Goal: Book appointment/travel/reservation

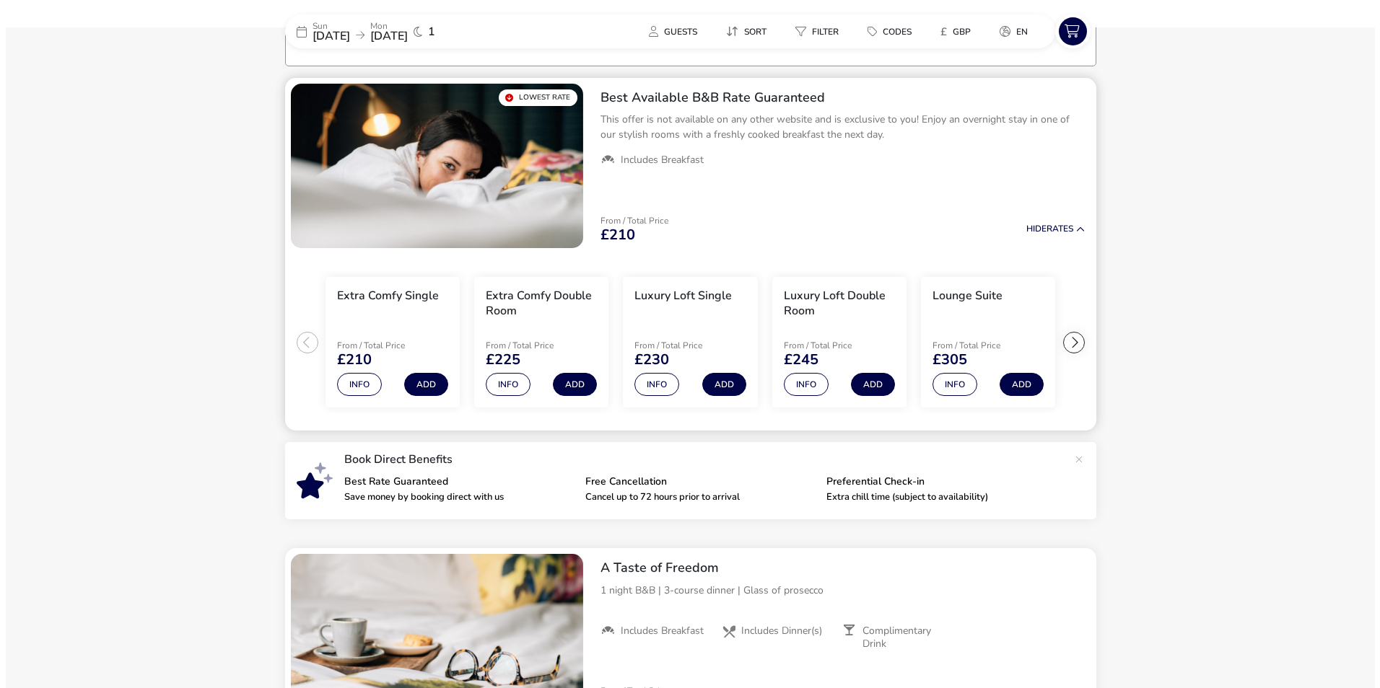
scroll to position [117, 0]
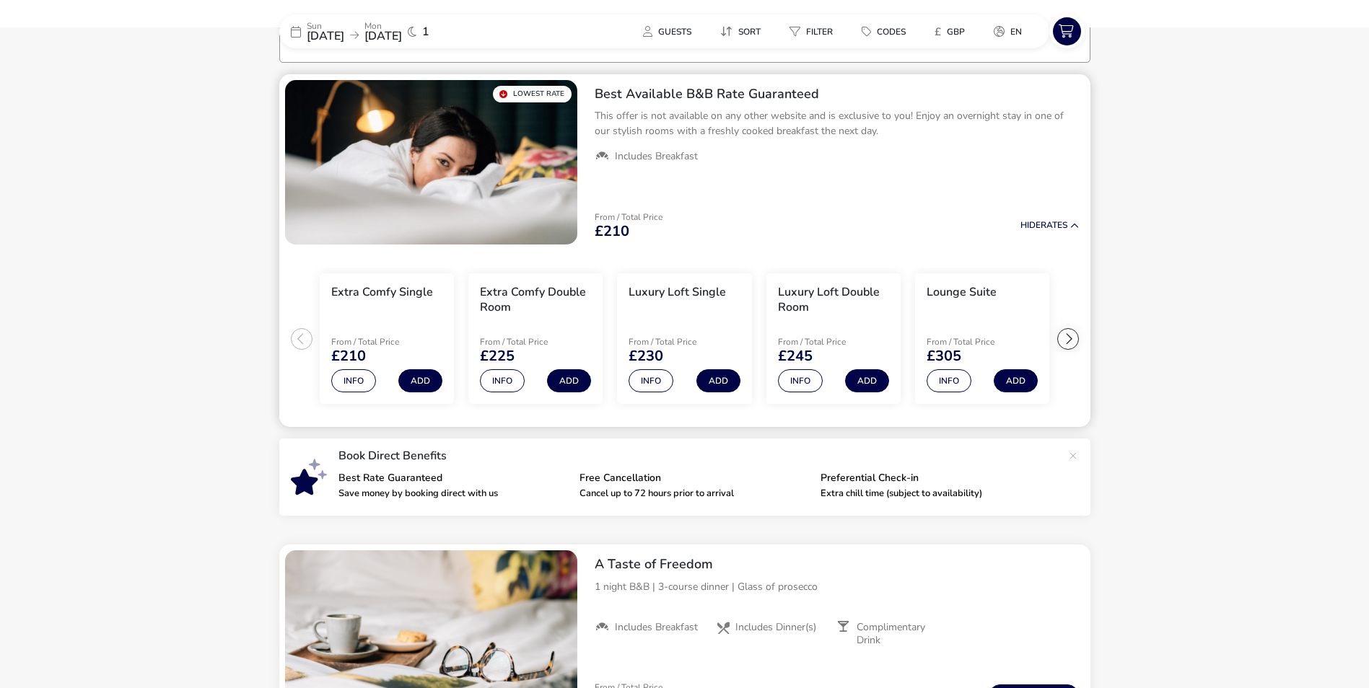
click at [1070, 338] on div at bounding box center [1068, 339] width 22 height 22
click at [960, 383] on button "Info" at bounding box center [948, 380] width 45 height 23
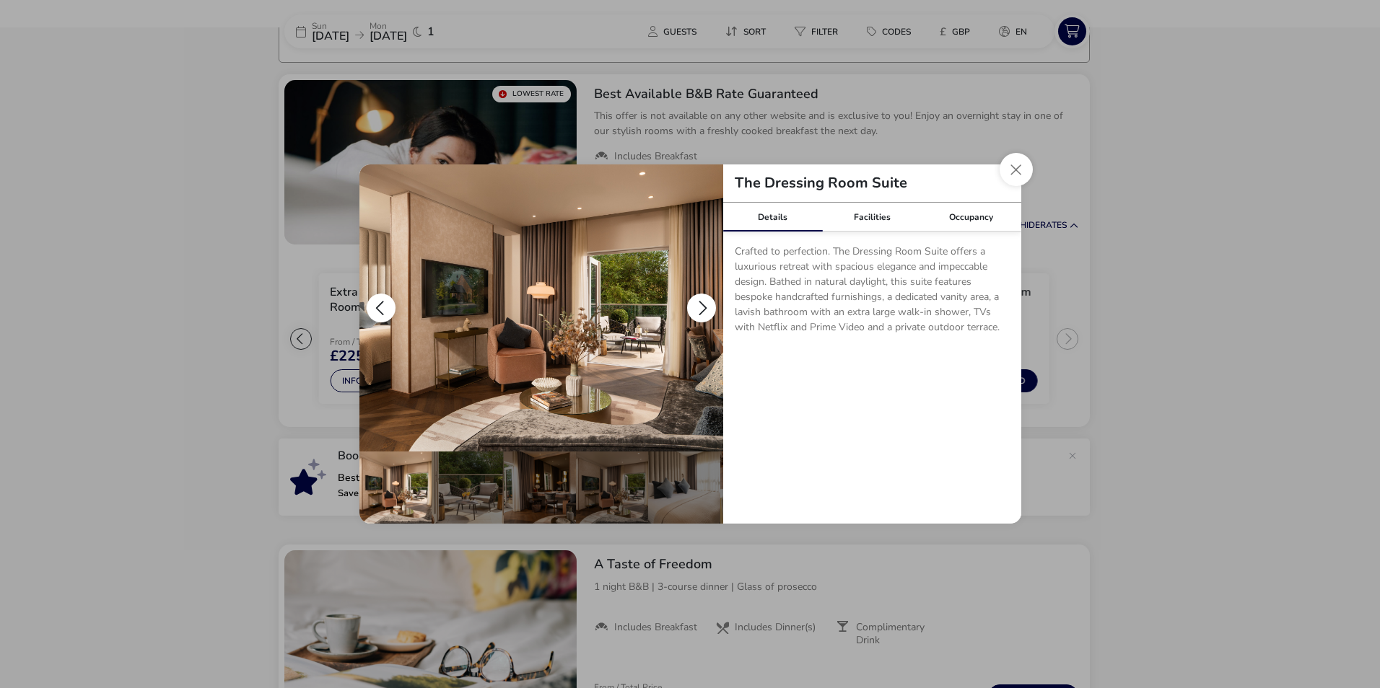
click at [694, 305] on button "details" at bounding box center [701, 308] width 29 height 29
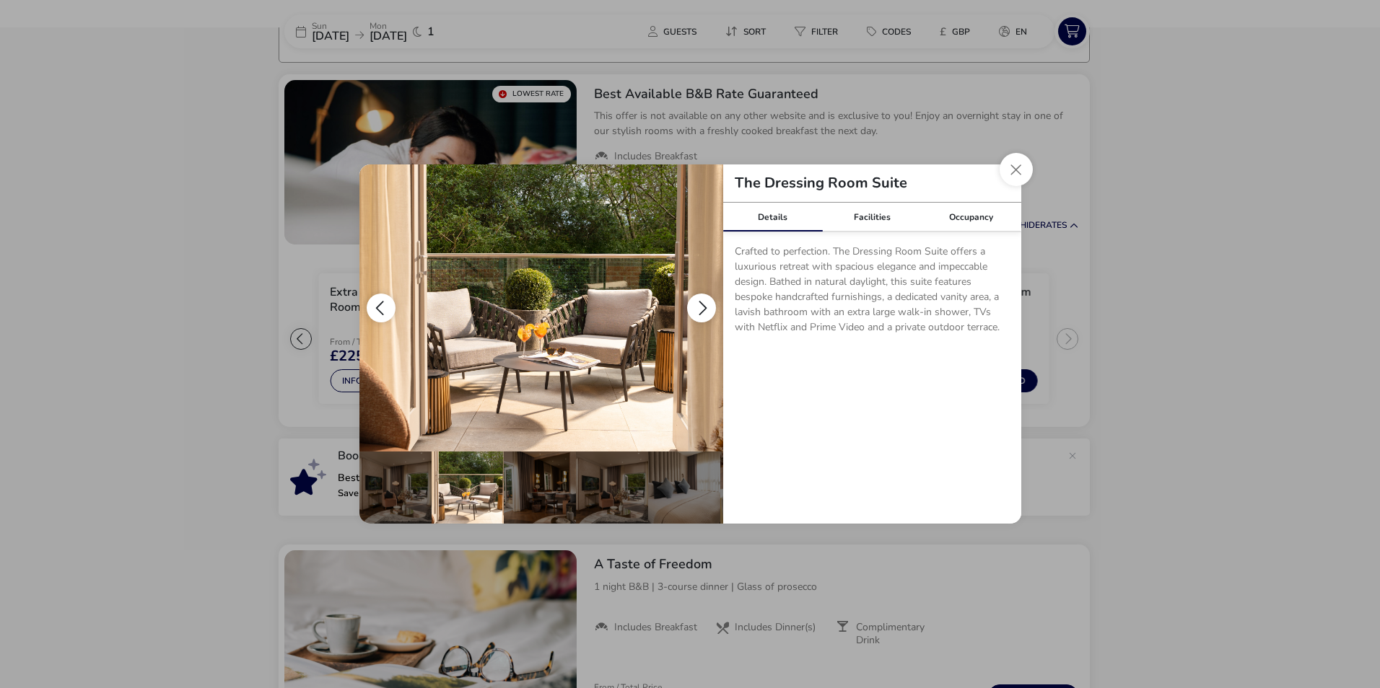
click at [703, 312] on button "details" at bounding box center [701, 308] width 29 height 29
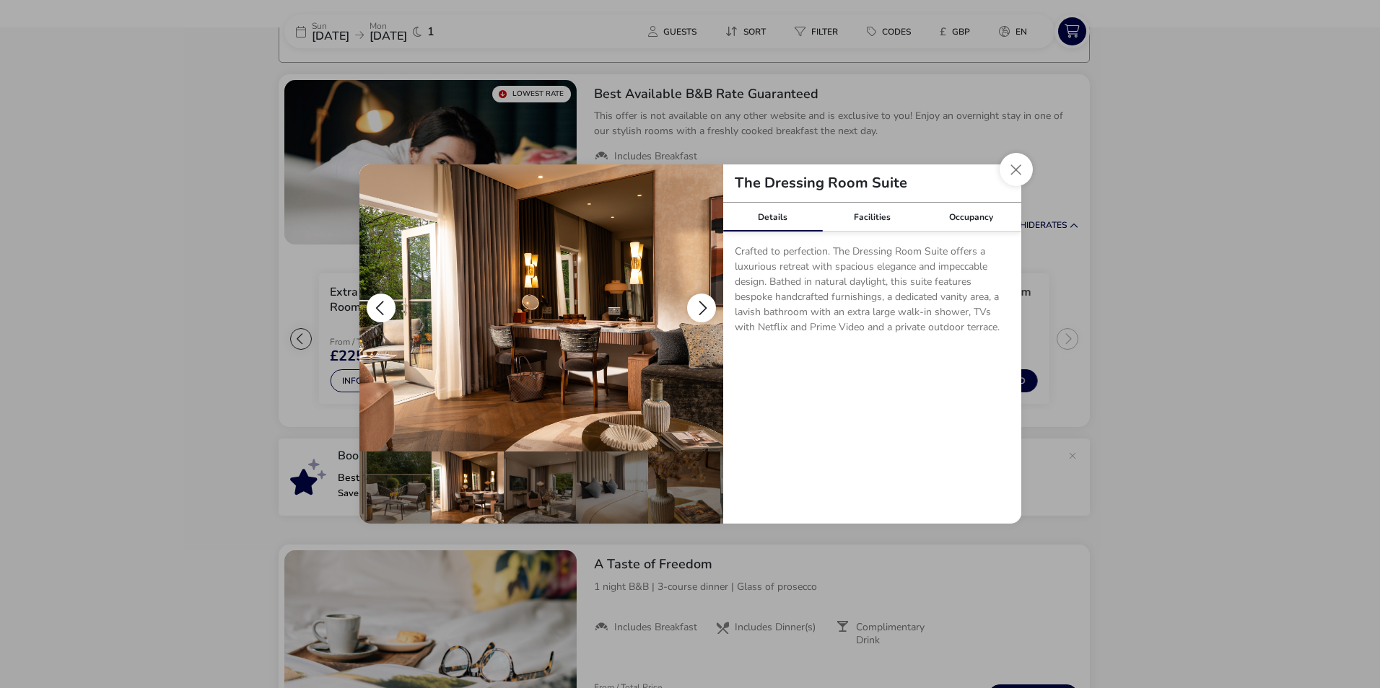
click at [702, 312] on button "details" at bounding box center [701, 308] width 29 height 29
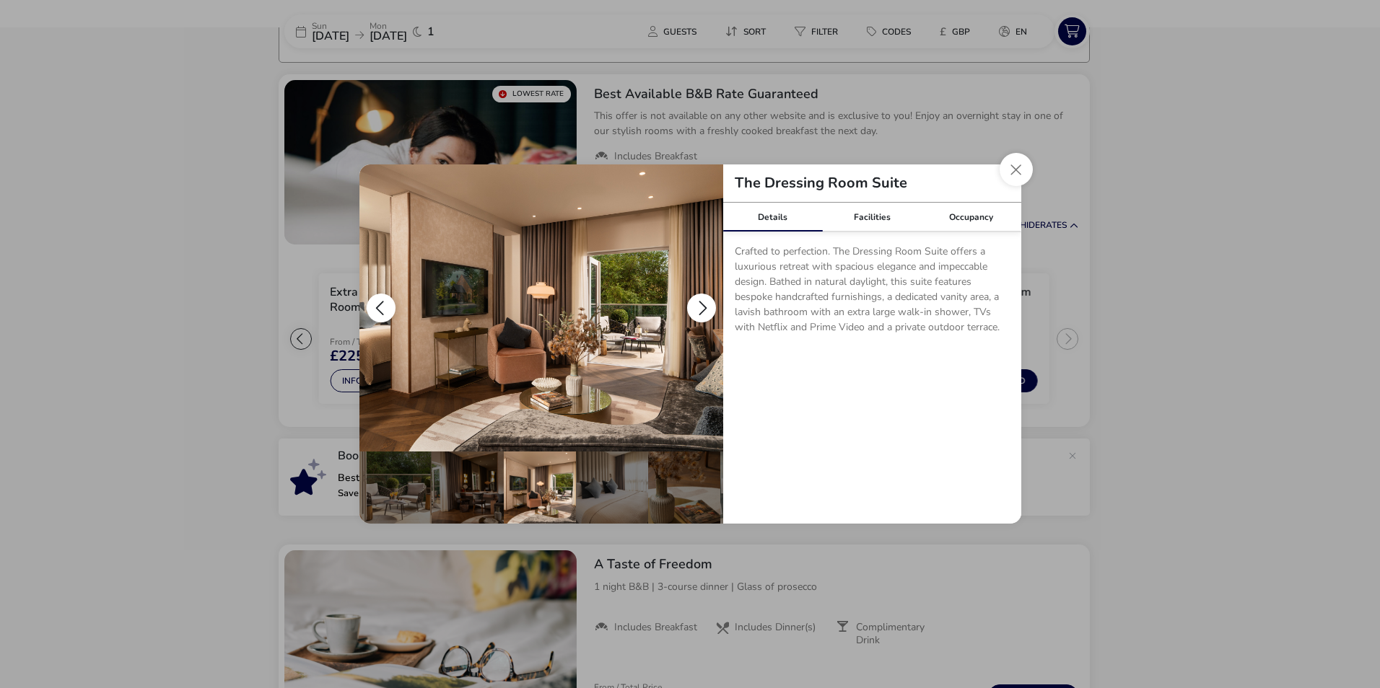
scroll to position [0, 141]
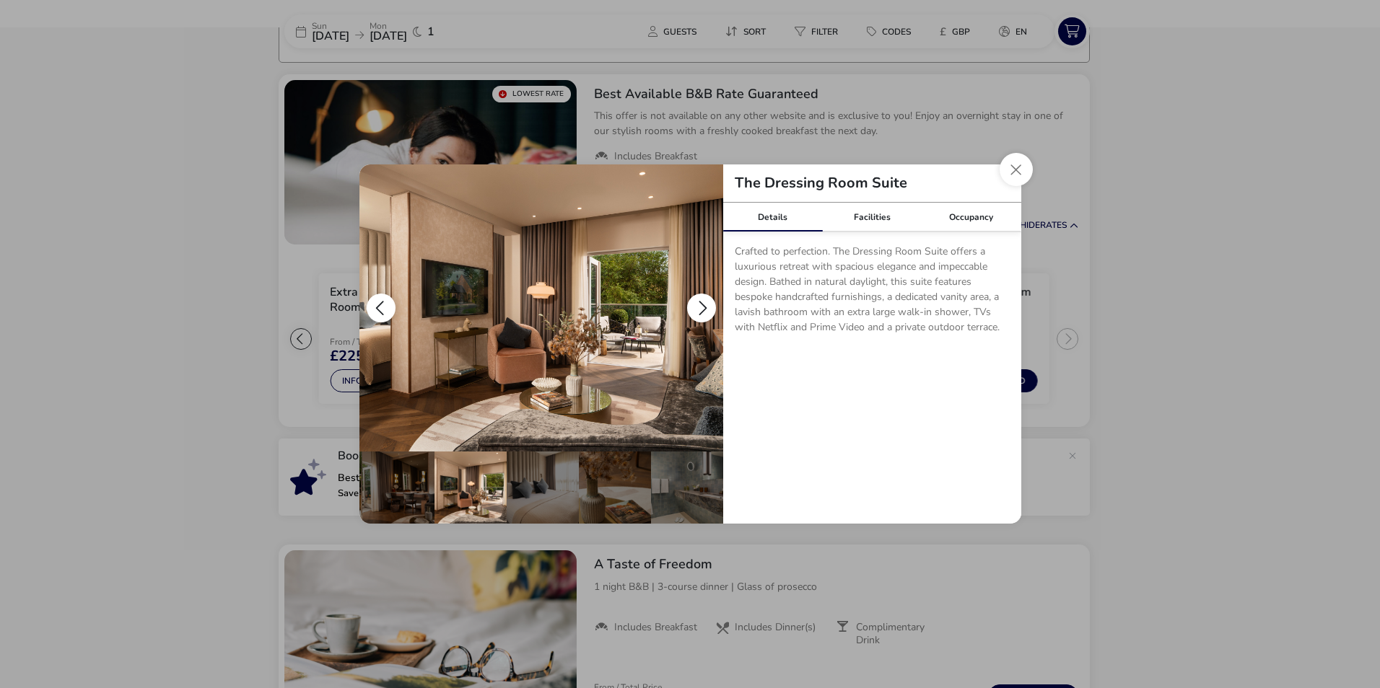
click at [702, 312] on button "details" at bounding box center [701, 308] width 29 height 29
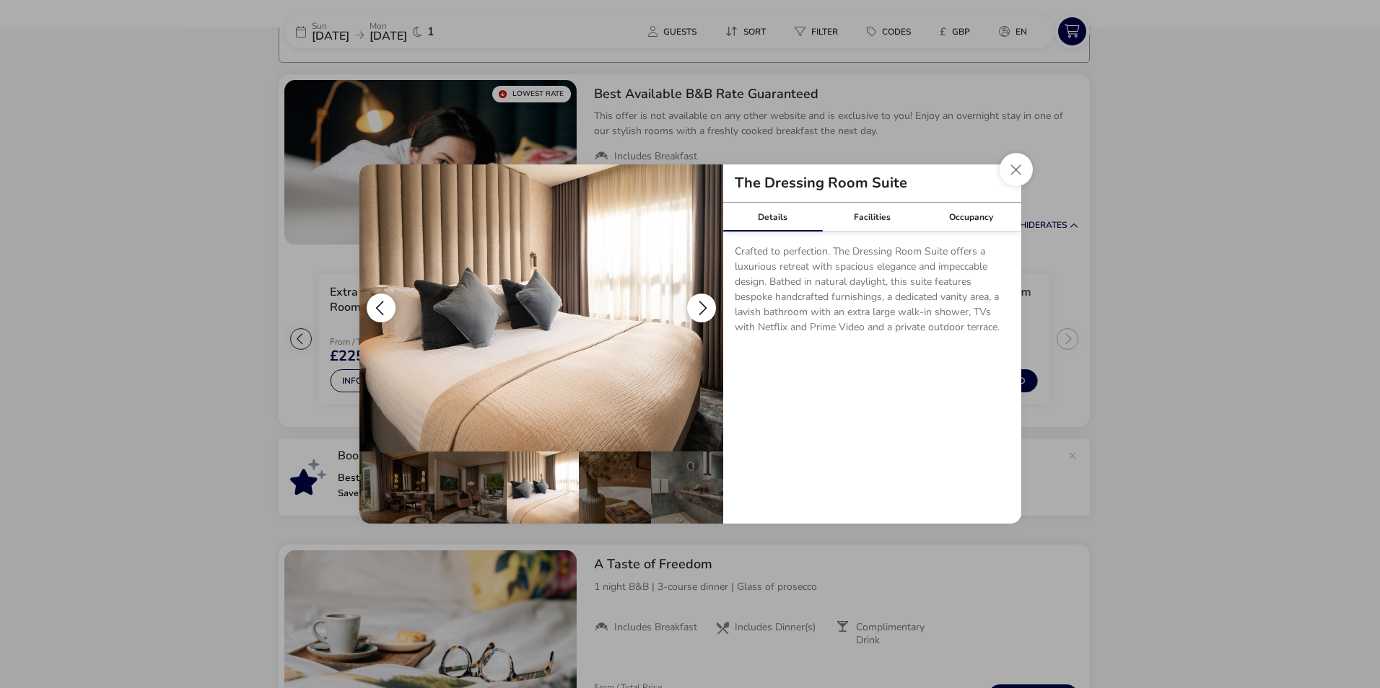
click at [383, 304] on button "details" at bounding box center [381, 308] width 29 height 29
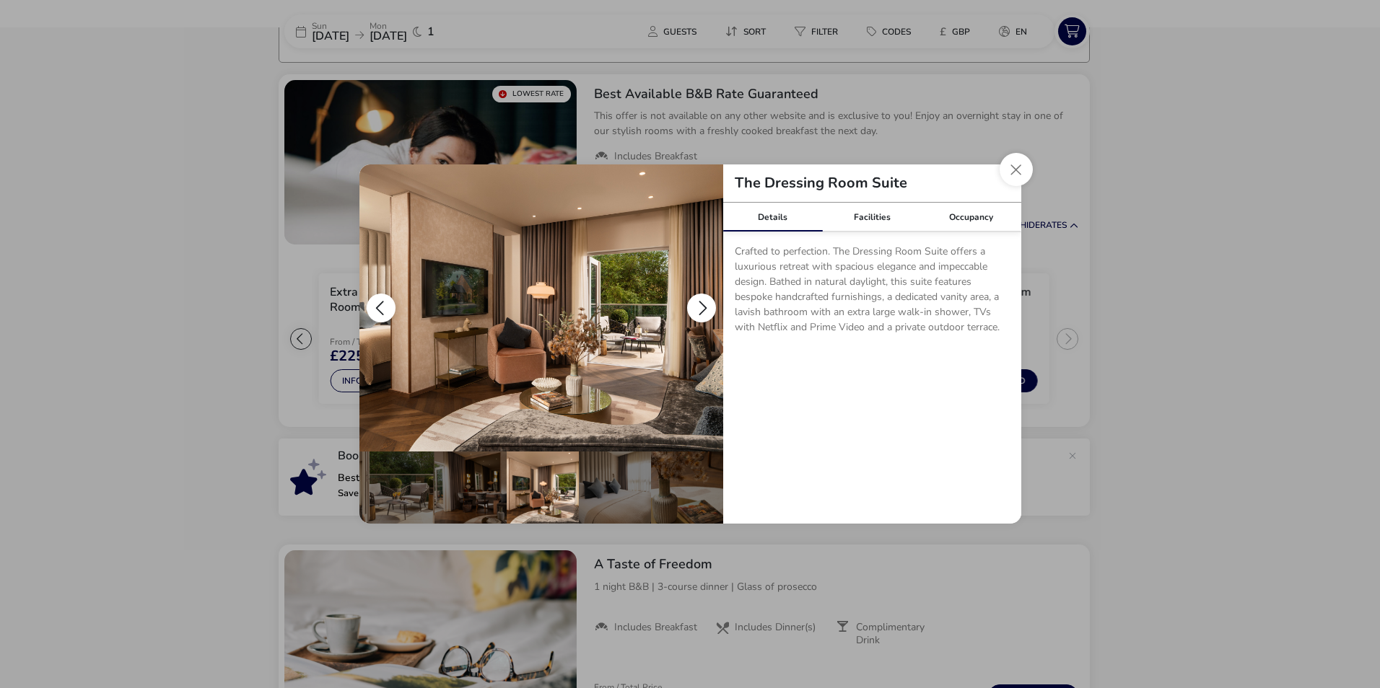
click at [385, 304] on button "details" at bounding box center [381, 308] width 29 height 29
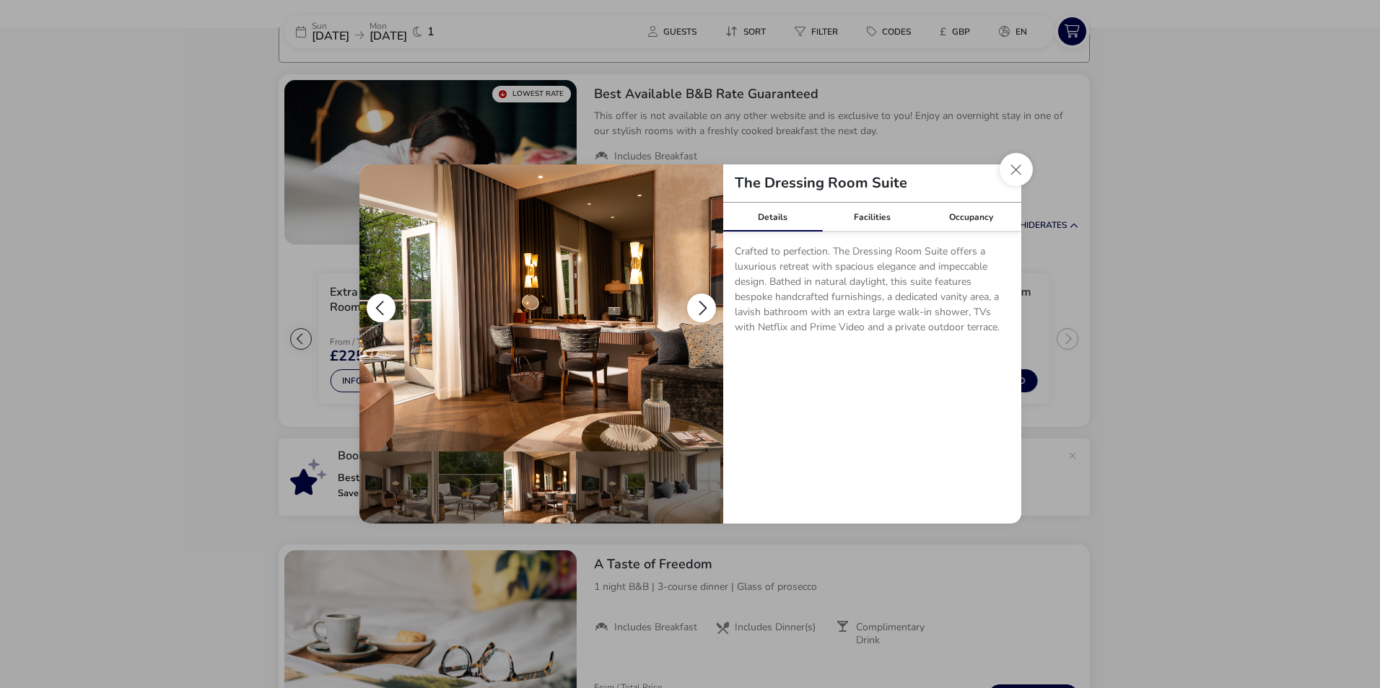
click at [385, 304] on button "details" at bounding box center [381, 308] width 29 height 29
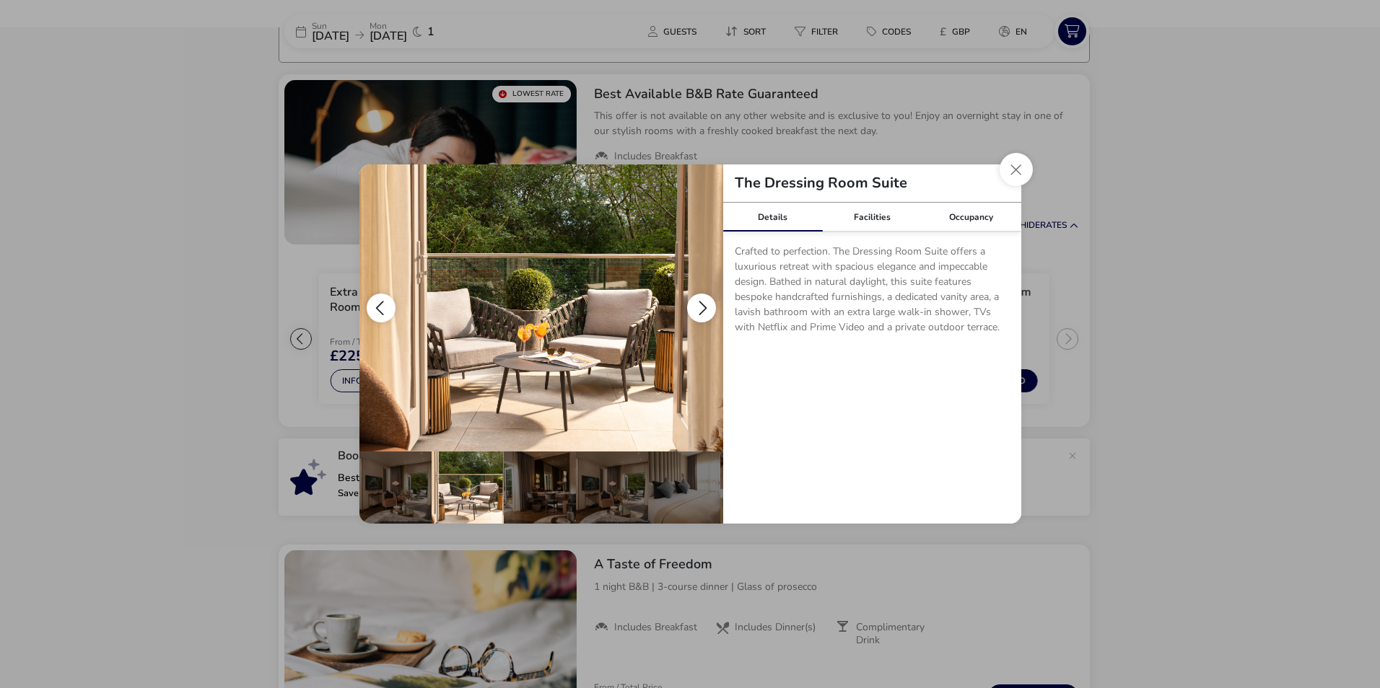
click at [382, 309] on button "details" at bounding box center [381, 308] width 29 height 29
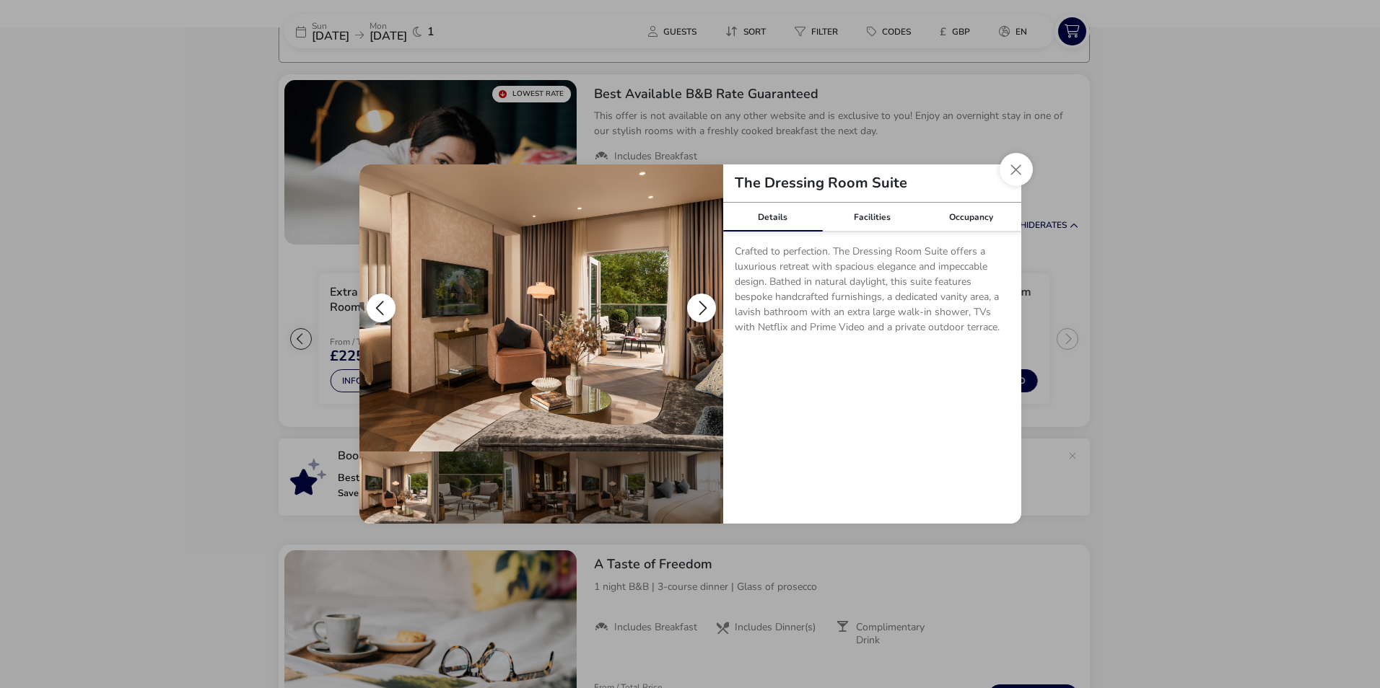
click at [695, 305] on button "details" at bounding box center [701, 308] width 29 height 29
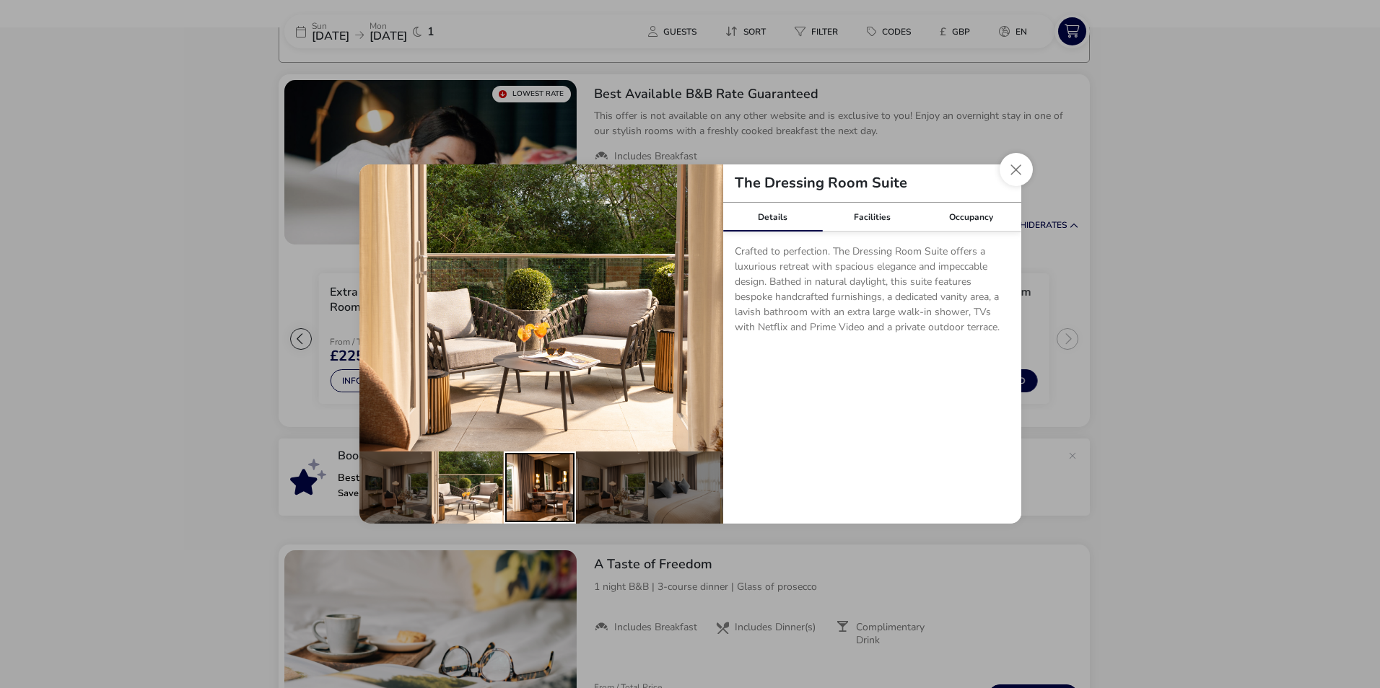
click at [559, 478] on div "details" at bounding box center [540, 488] width 72 height 72
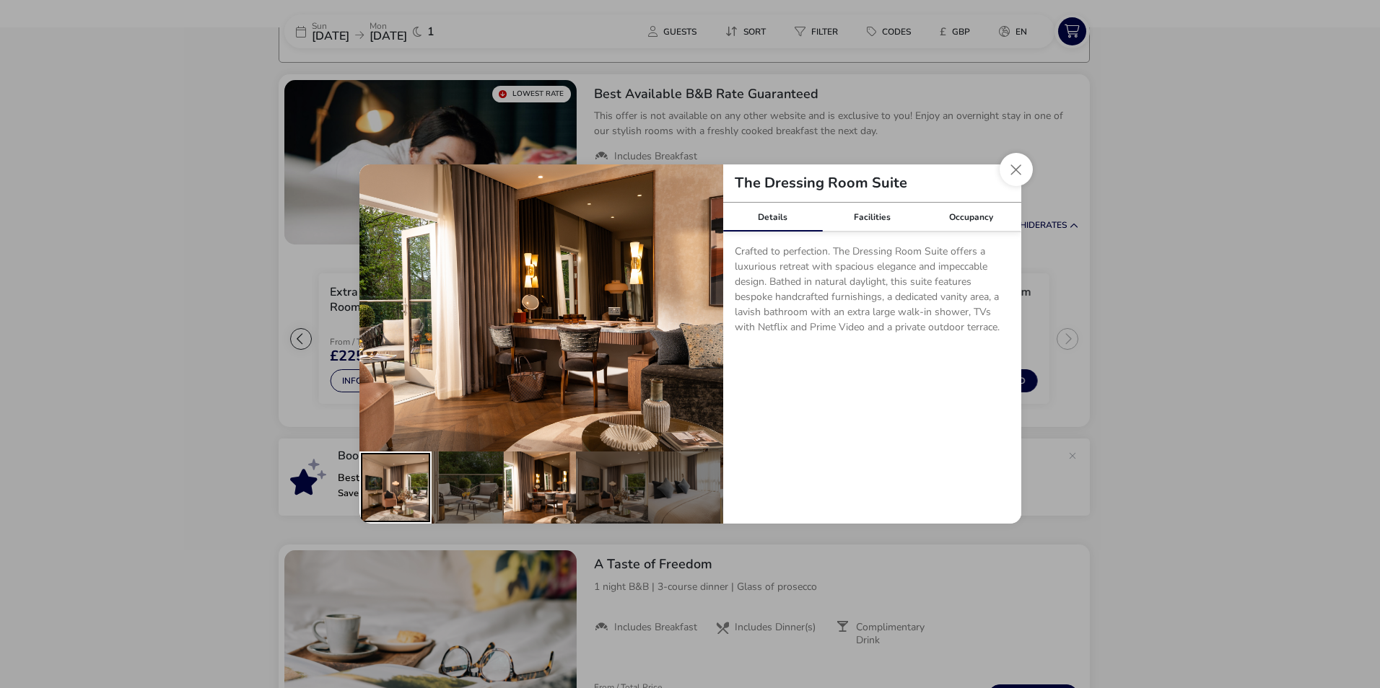
click at [416, 475] on div "details" at bounding box center [395, 488] width 72 height 72
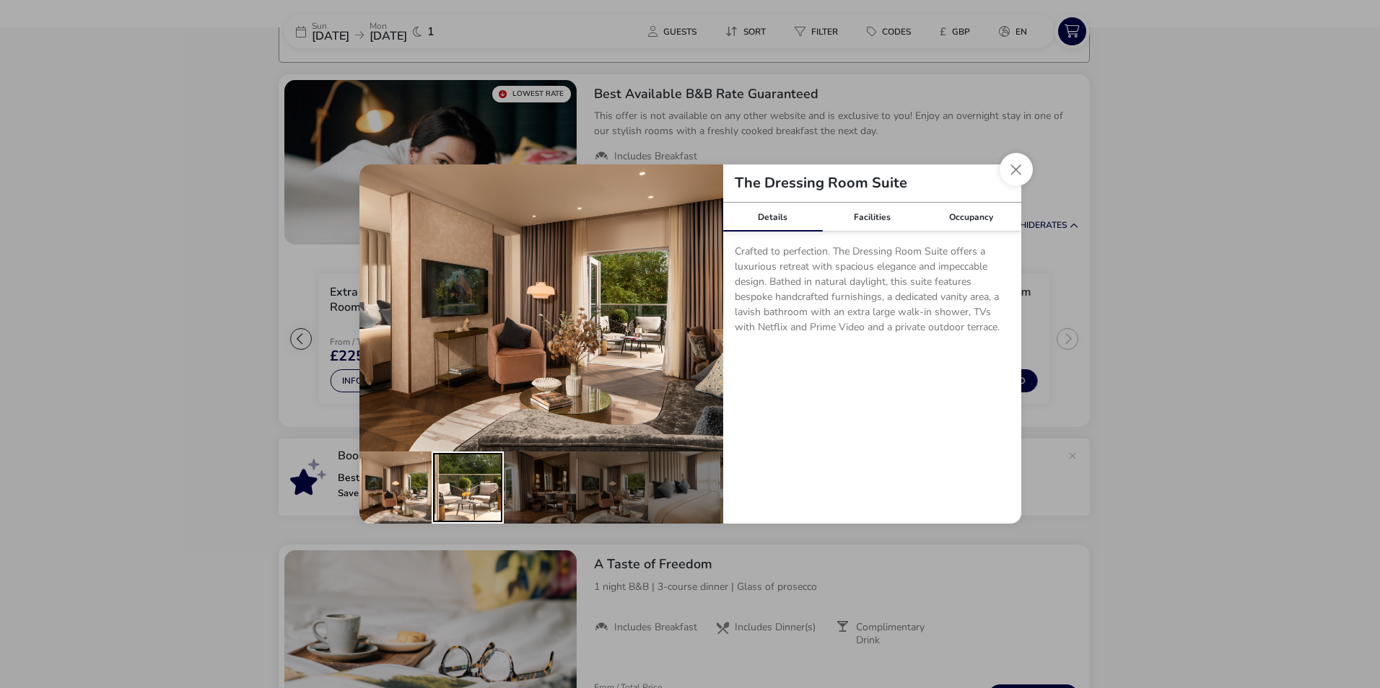
click at [487, 481] on div "details" at bounding box center [467, 488] width 72 height 72
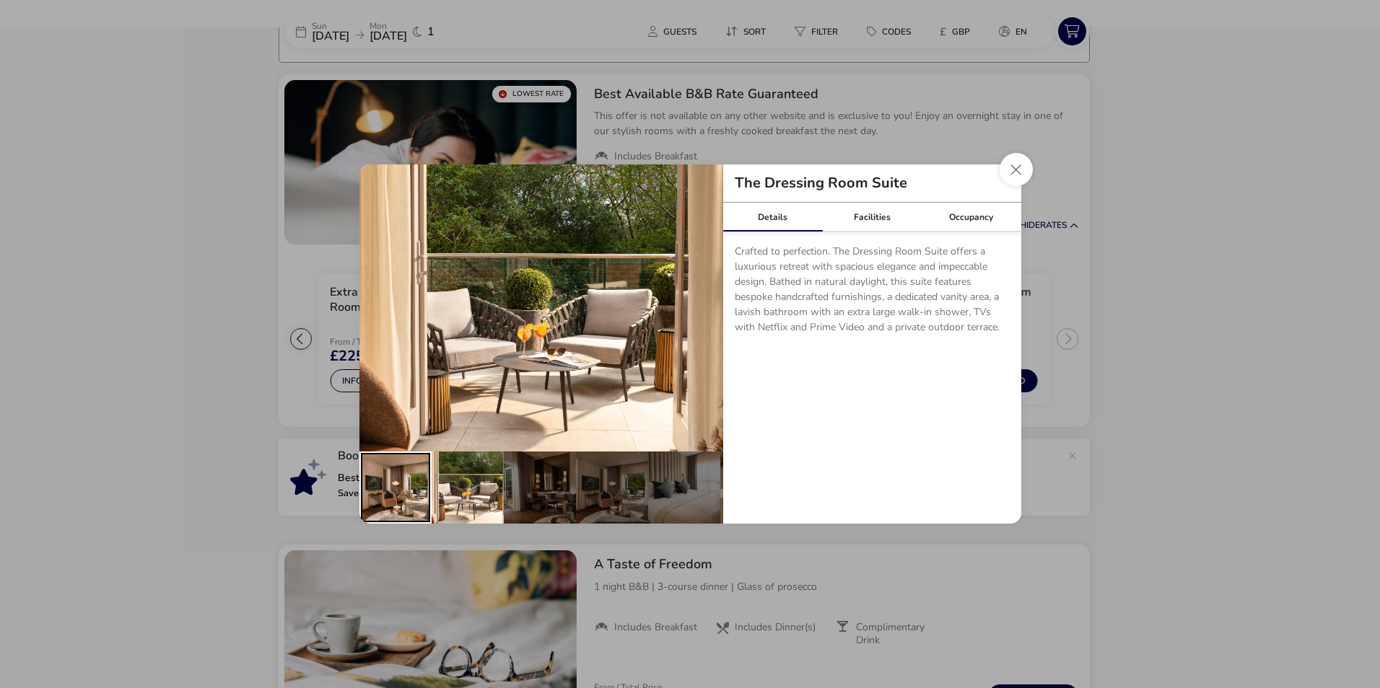
click at [408, 485] on div "details" at bounding box center [395, 488] width 72 height 72
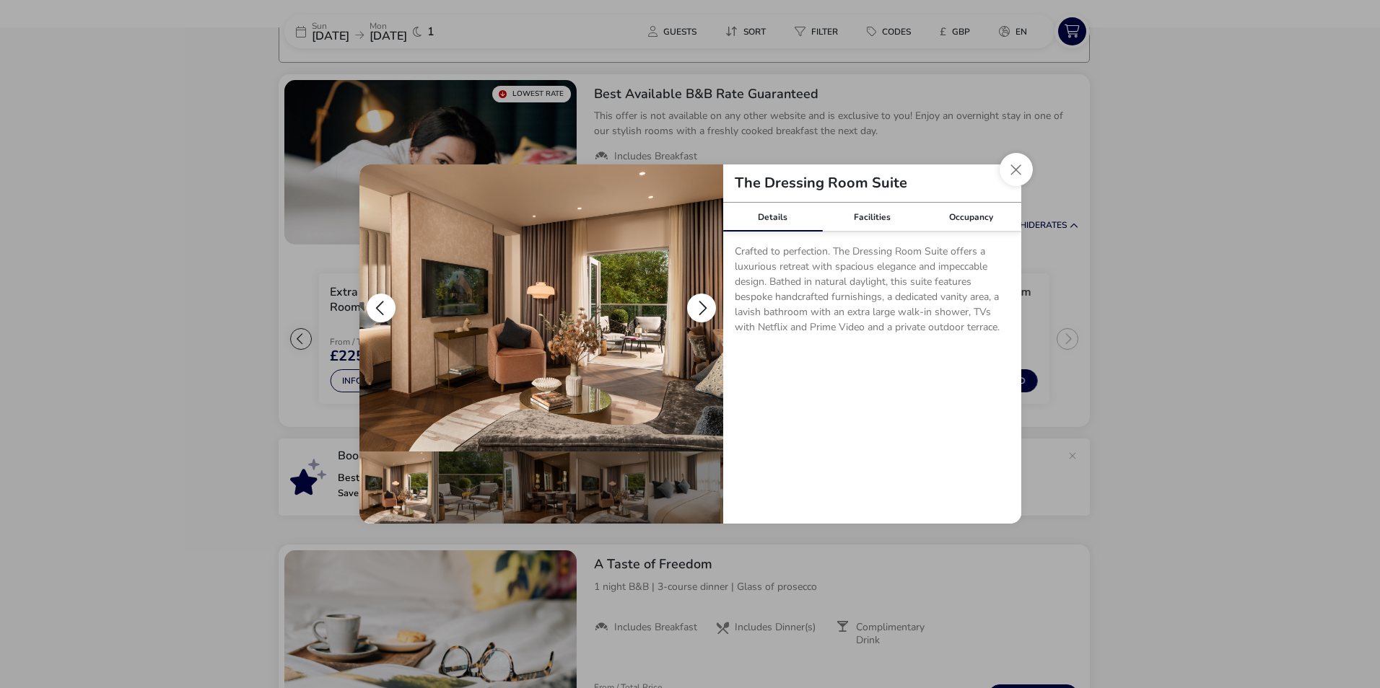
click at [711, 304] on button "details" at bounding box center [701, 308] width 29 height 29
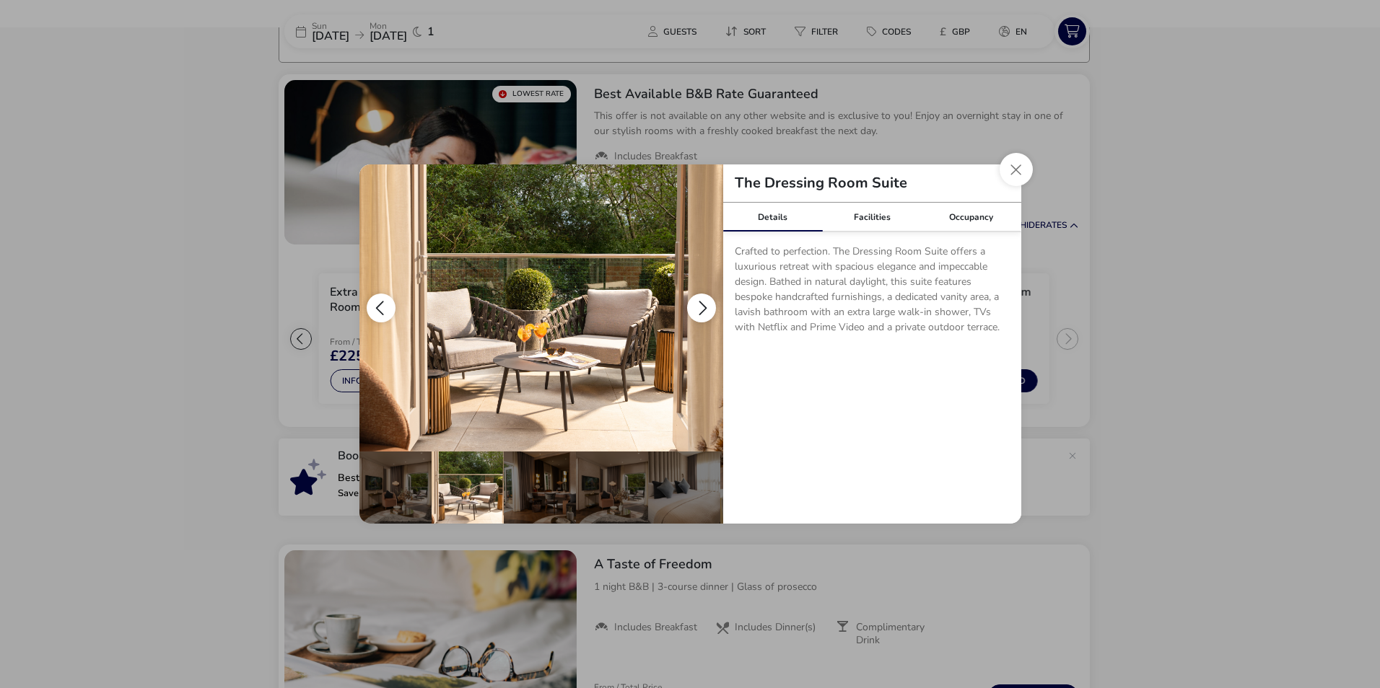
click at [711, 303] on button "details" at bounding box center [701, 308] width 29 height 29
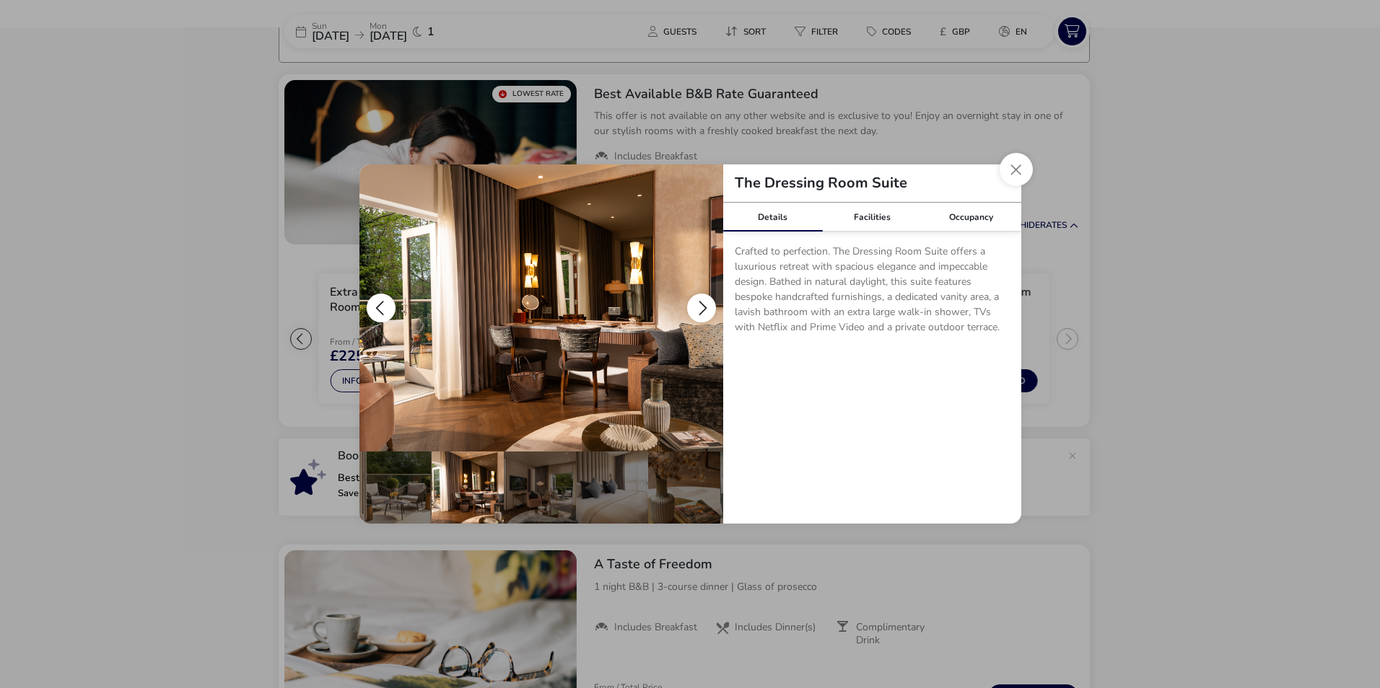
click at [710, 303] on button "details" at bounding box center [701, 308] width 29 height 29
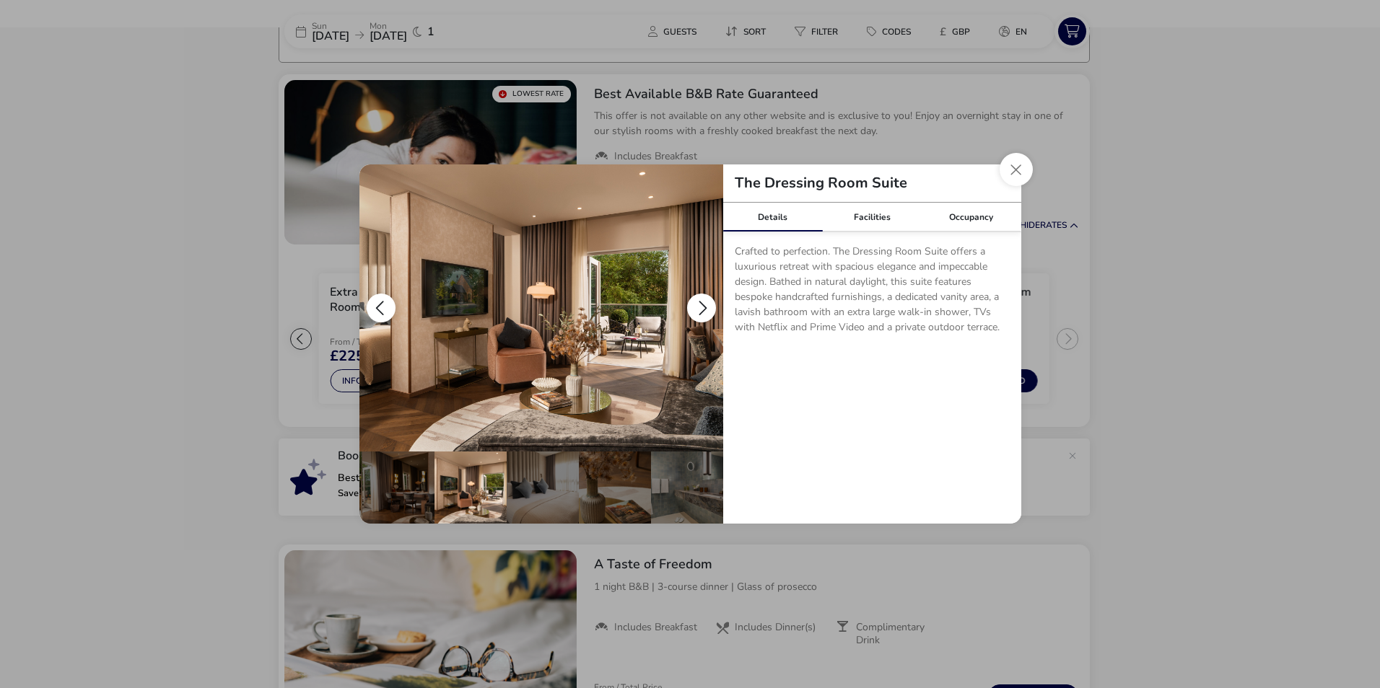
click at [710, 303] on button "details" at bounding box center [701, 308] width 29 height 29
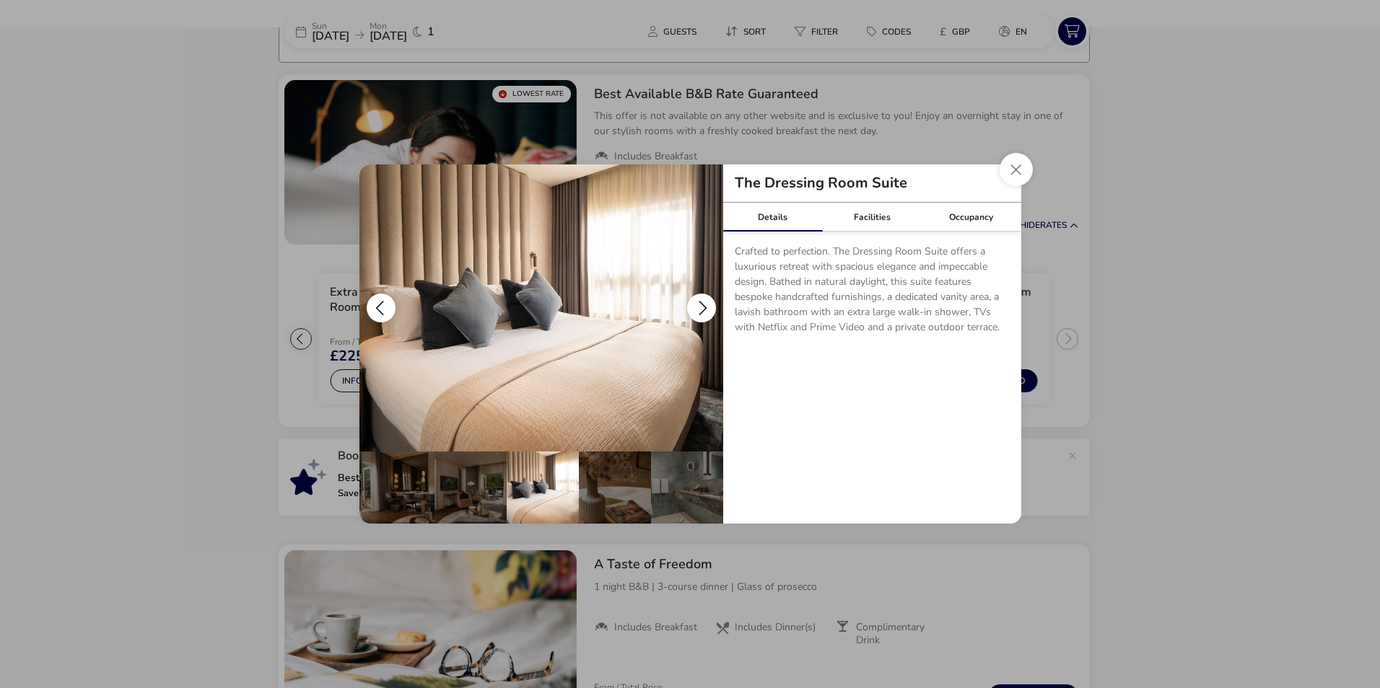
click at [710, 303] on button "details" at bounding box center [701, 308] width 29 height 29
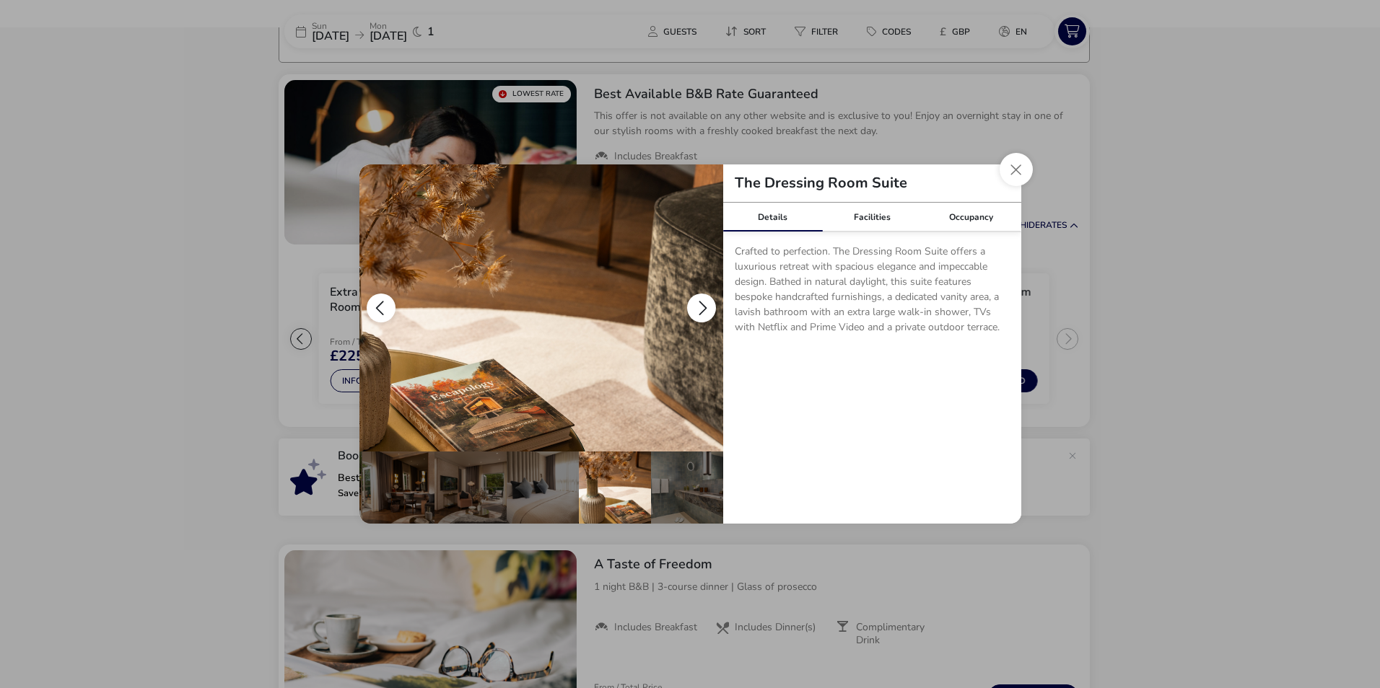
click at [710, 303] on button "details" at bounding box center [701, 308] width 29 height 29
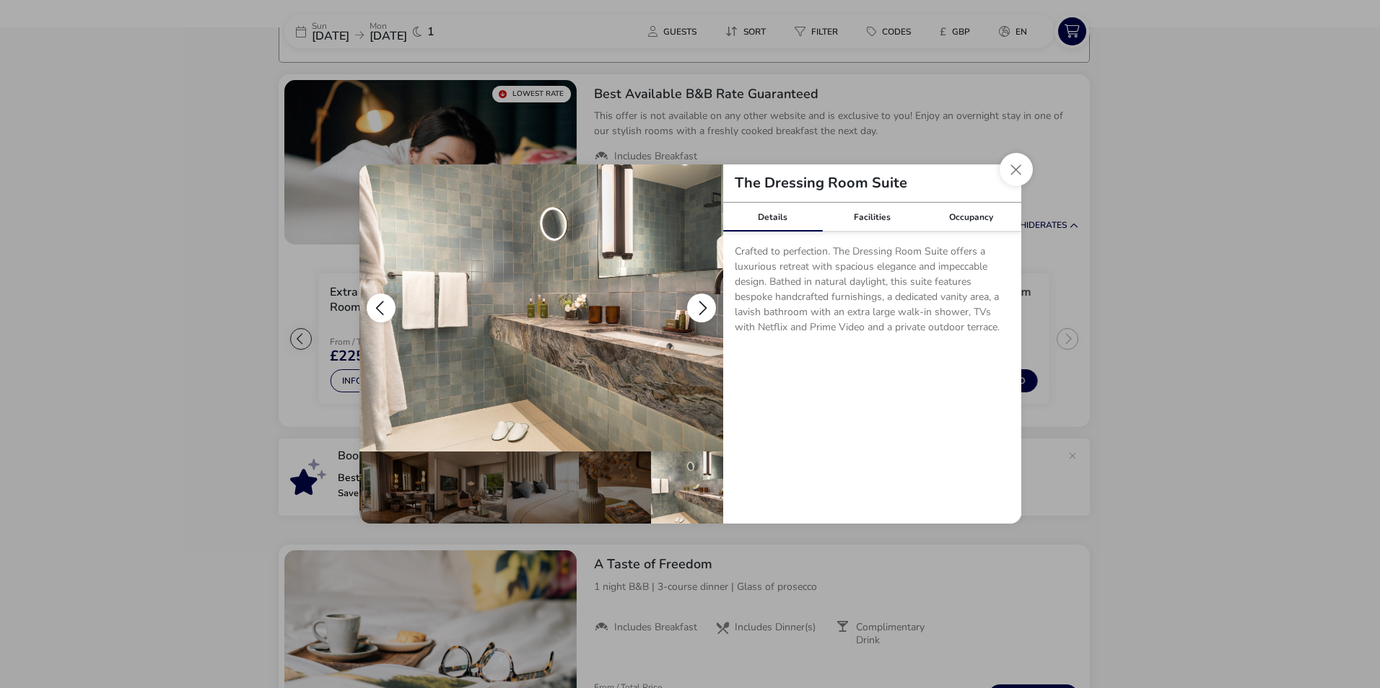
click at [710, 303] on button "details" at bounding box center [701, 308] width 29 height 29
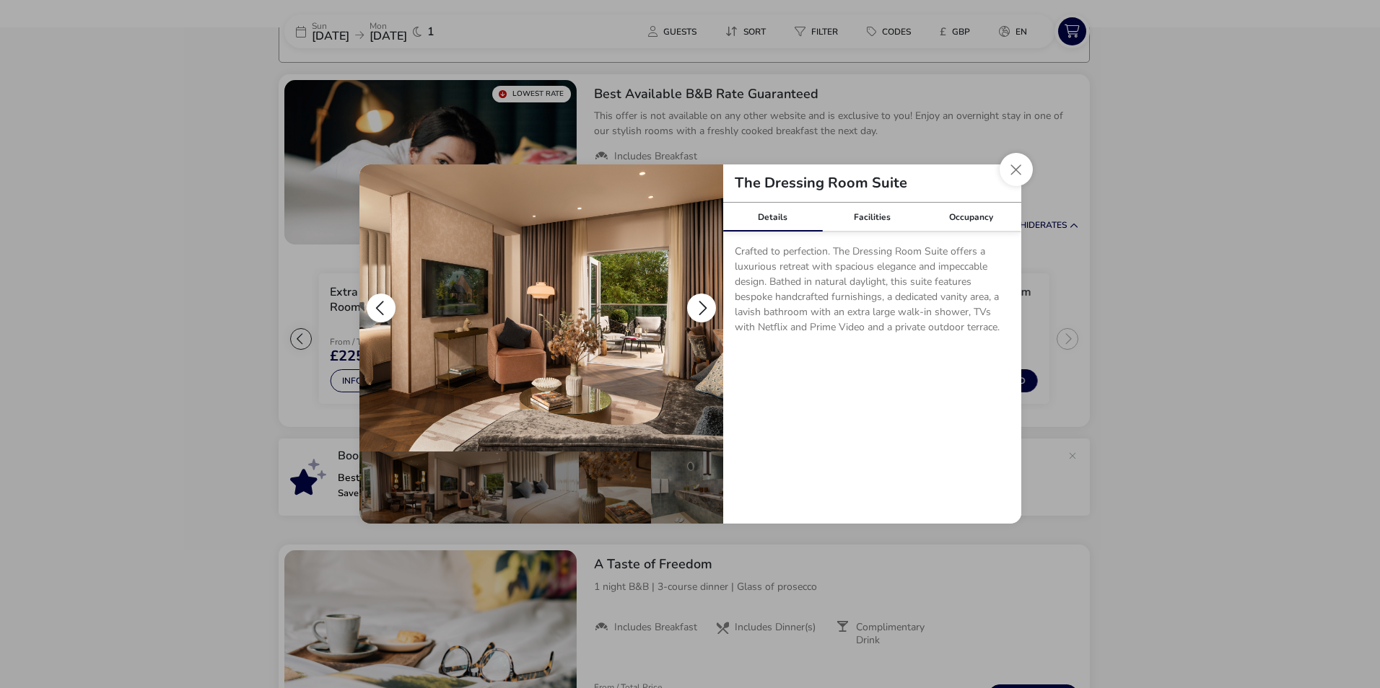
scroll to position [0, 0]
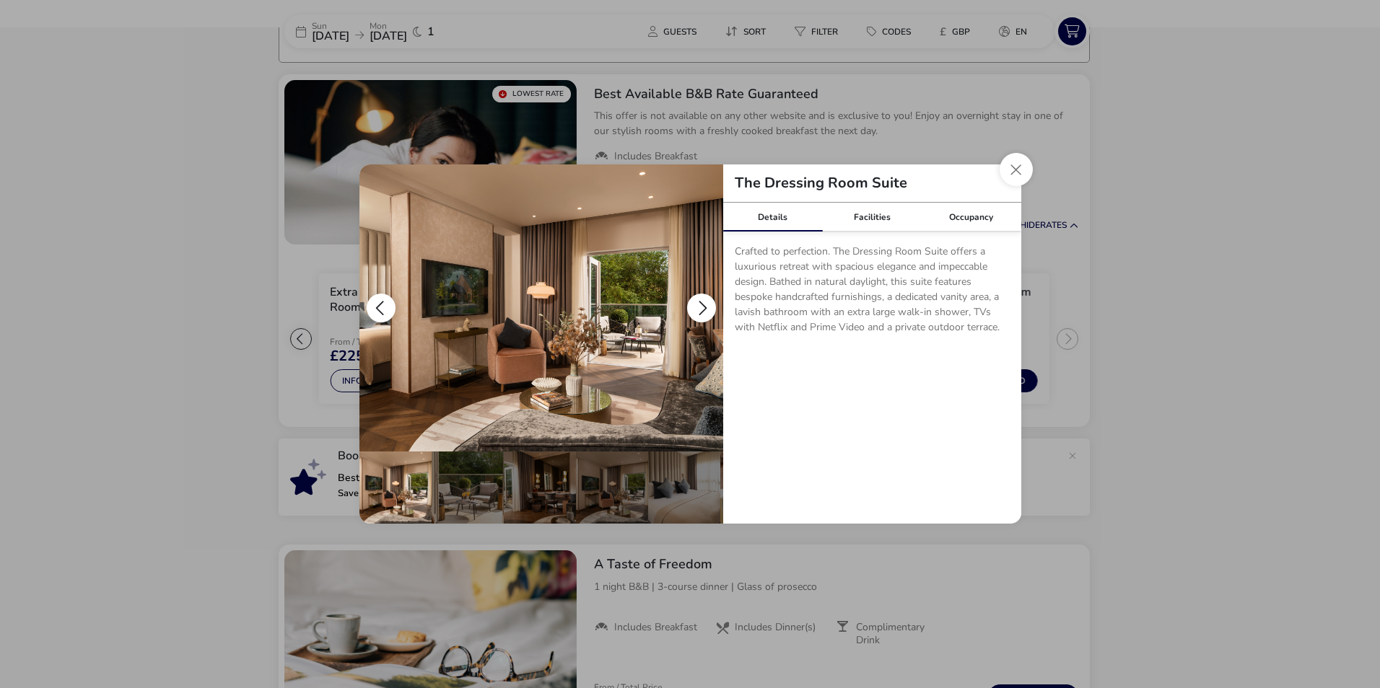
click at [698, 307] on button "details" at bounding box center [701, 308] width 29 height 29
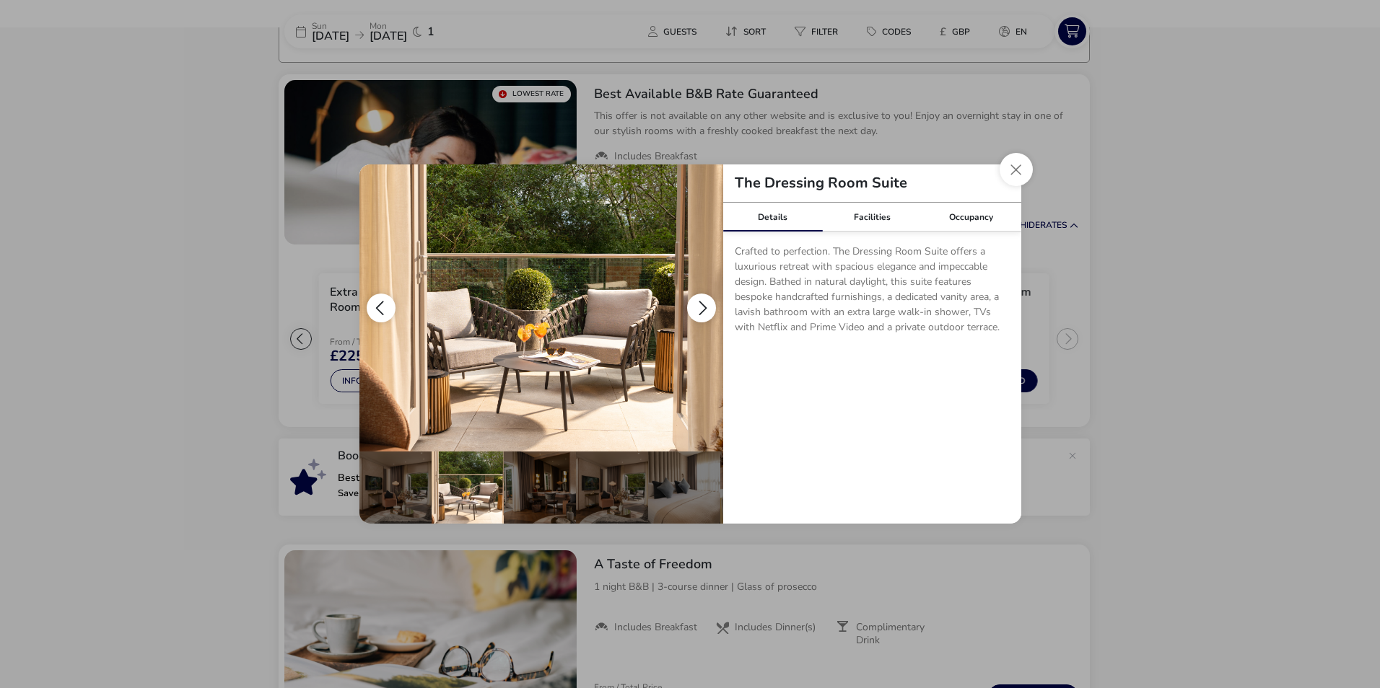
click at [698, 306] on button "details" at bounding box center [701, 308] width 29 height 29
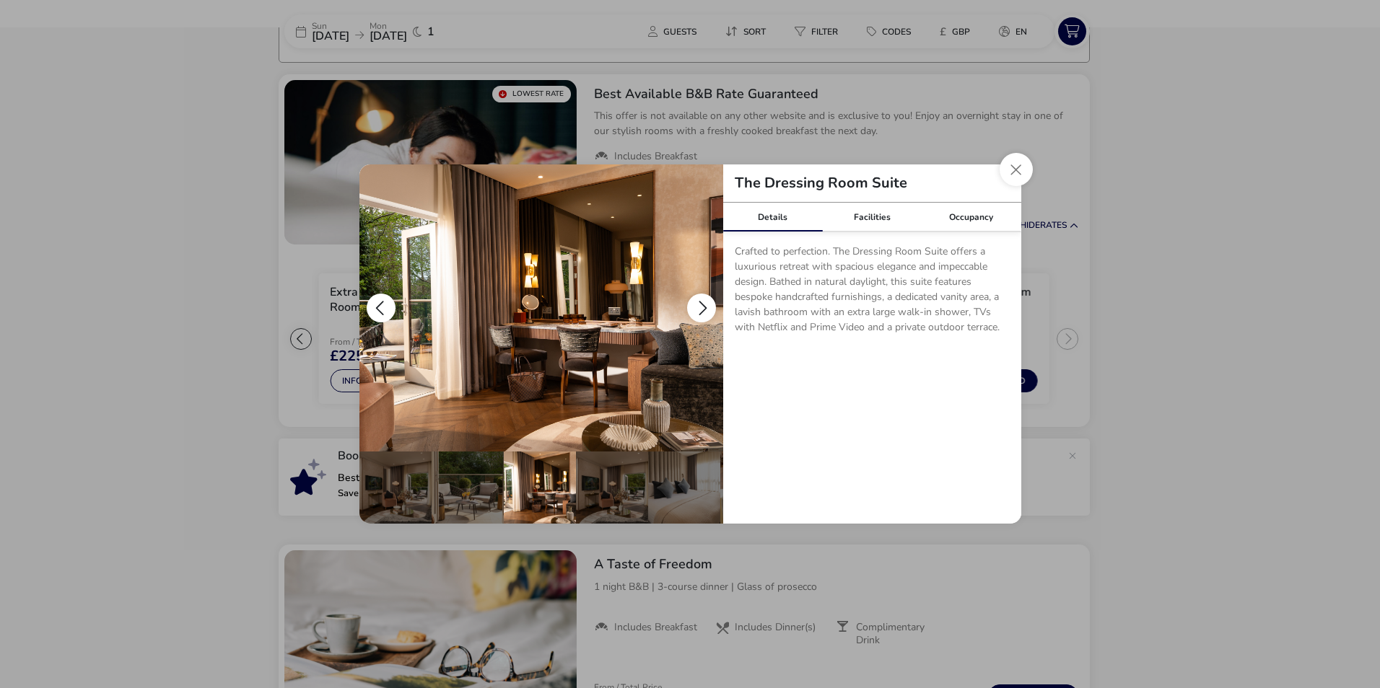
scroll to position [0, 72]
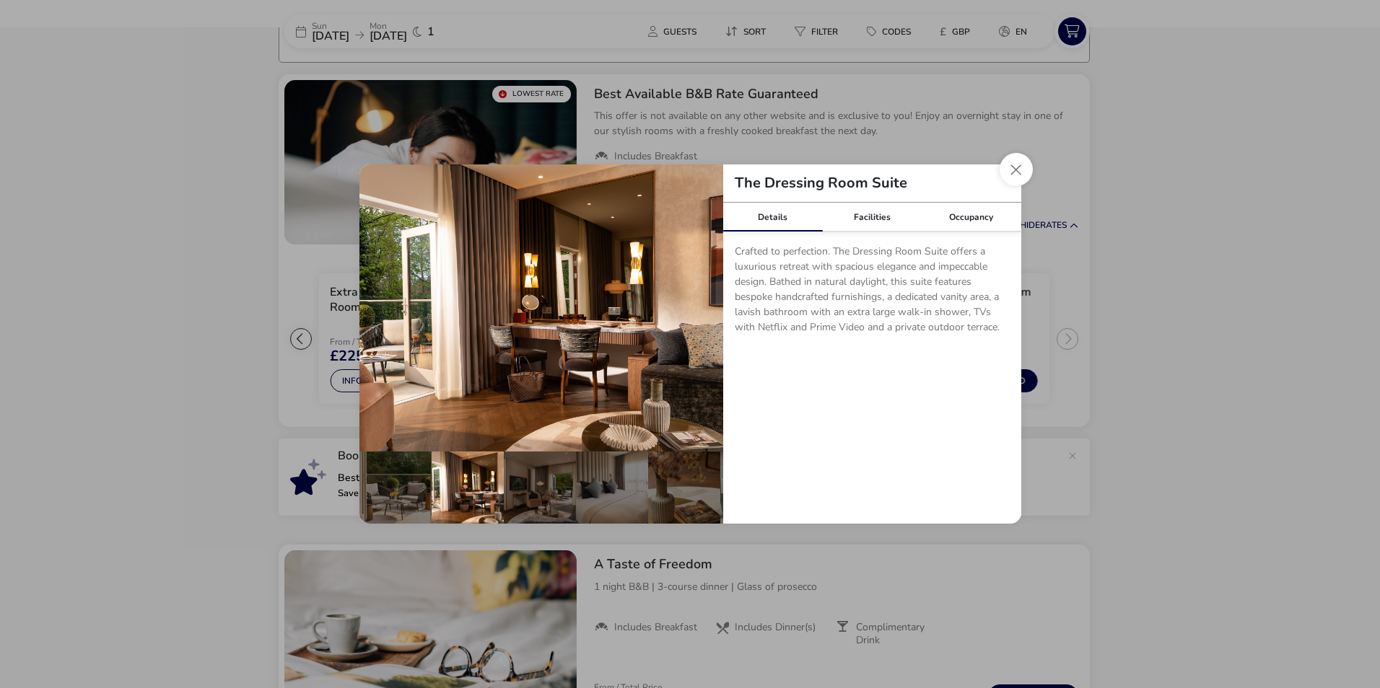
click at [1013, 167] on button "Close dialog" at bounding box center [1015, 169] width 33 height 33
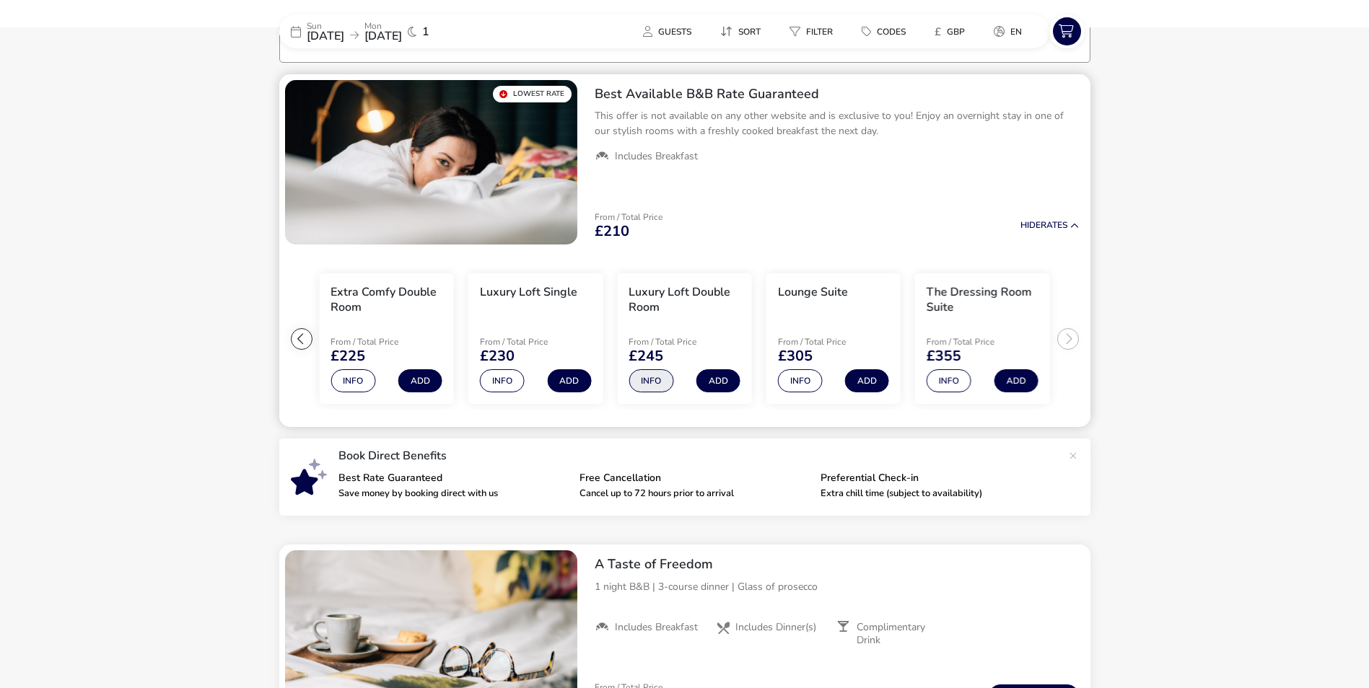
click at [644, 386] on button "Info" at bounding box center [650, 380] width 45 height 23
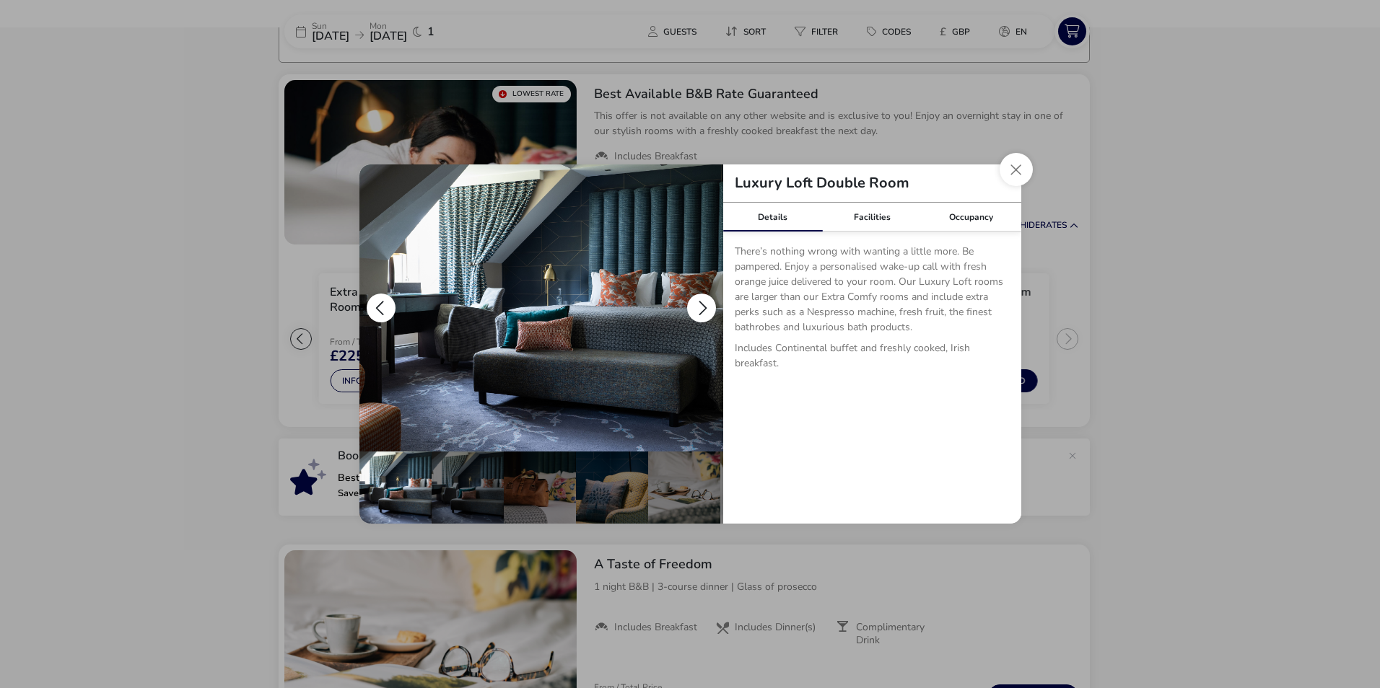
click at [692, 308] on button "details" at bounding box center [701, 308] width 29 height 29
click at [697, 307] on button "details" at bounding box center [701, 308] width 29 height 29
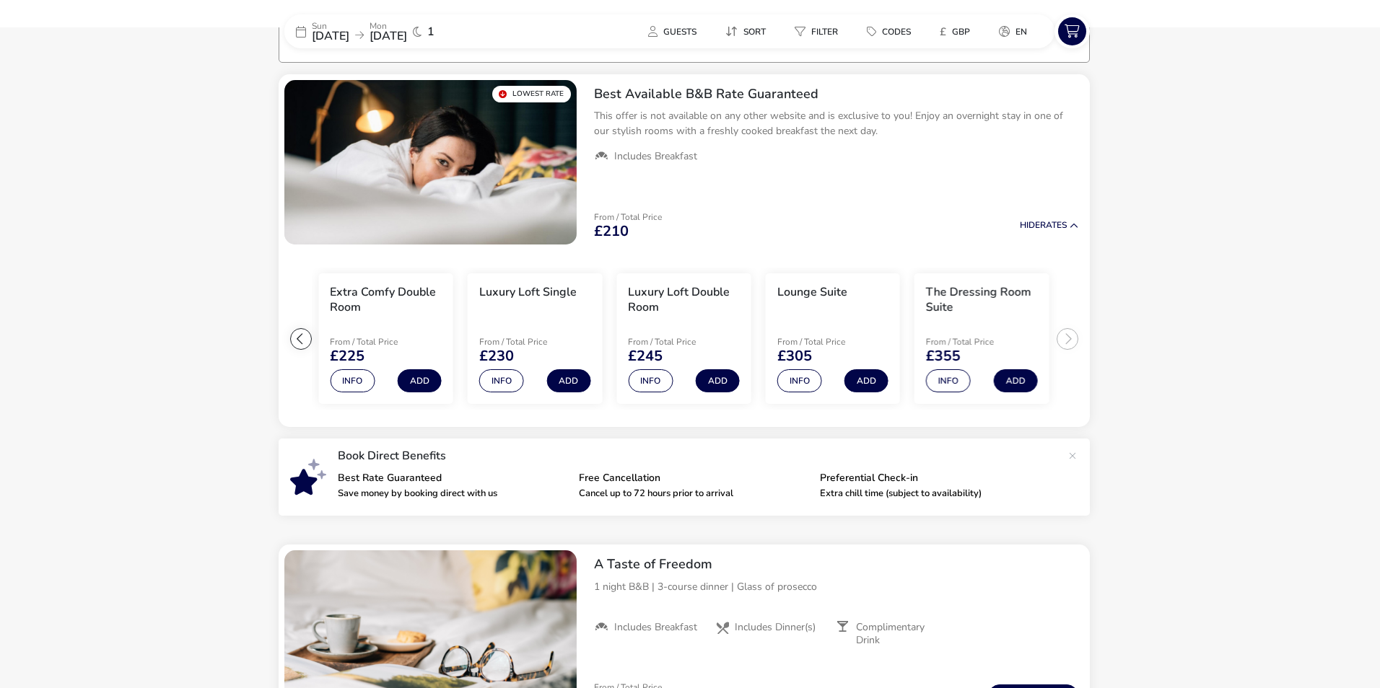
click at [1038, 176] on div "Luxury Loft Double Room Details Facilities Occupancy There’s nothing wrong with…" at bounding box center [690, 344] width 1380 height 688
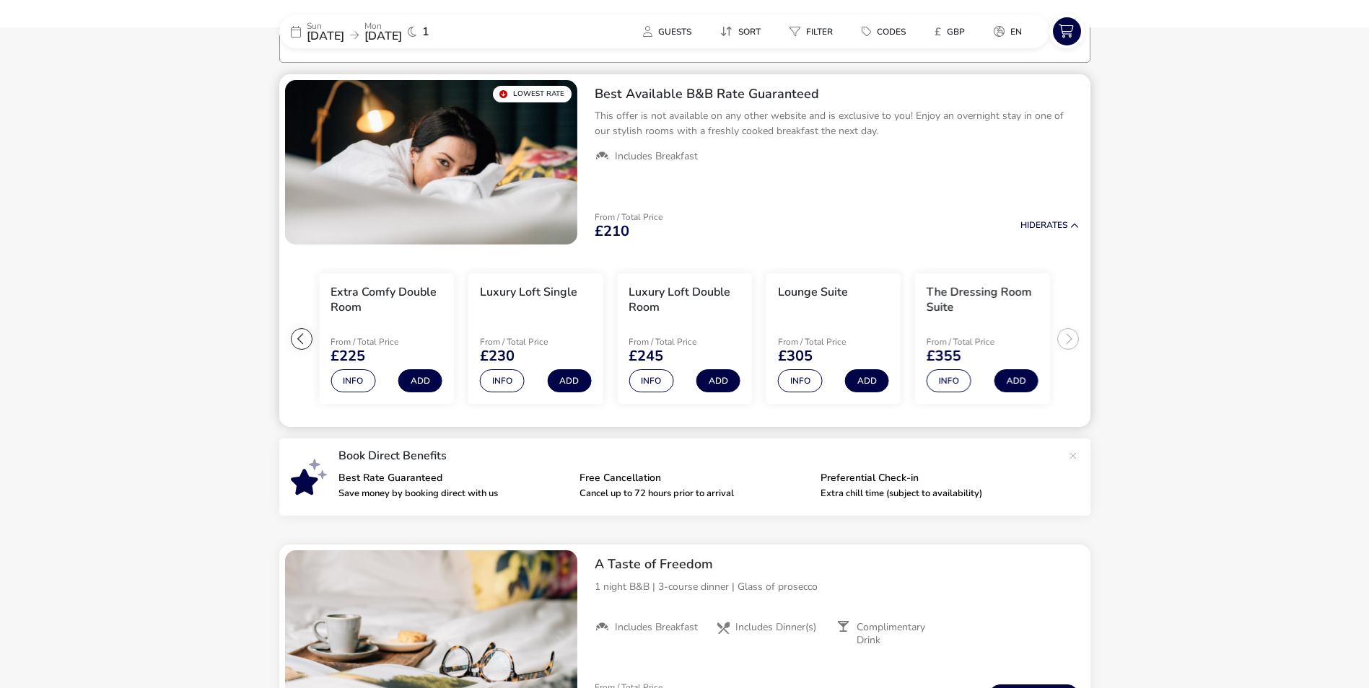
click at [1066, 334] on ul "Extra Comfy Single From / Total Price £210 Info Add Extra Comfy Double Room Fro…" at bounding box center [684, 338] width 811 height 177
click at [805, 378] on button "Info" at bounding box center [800, 380] width 45 height 23
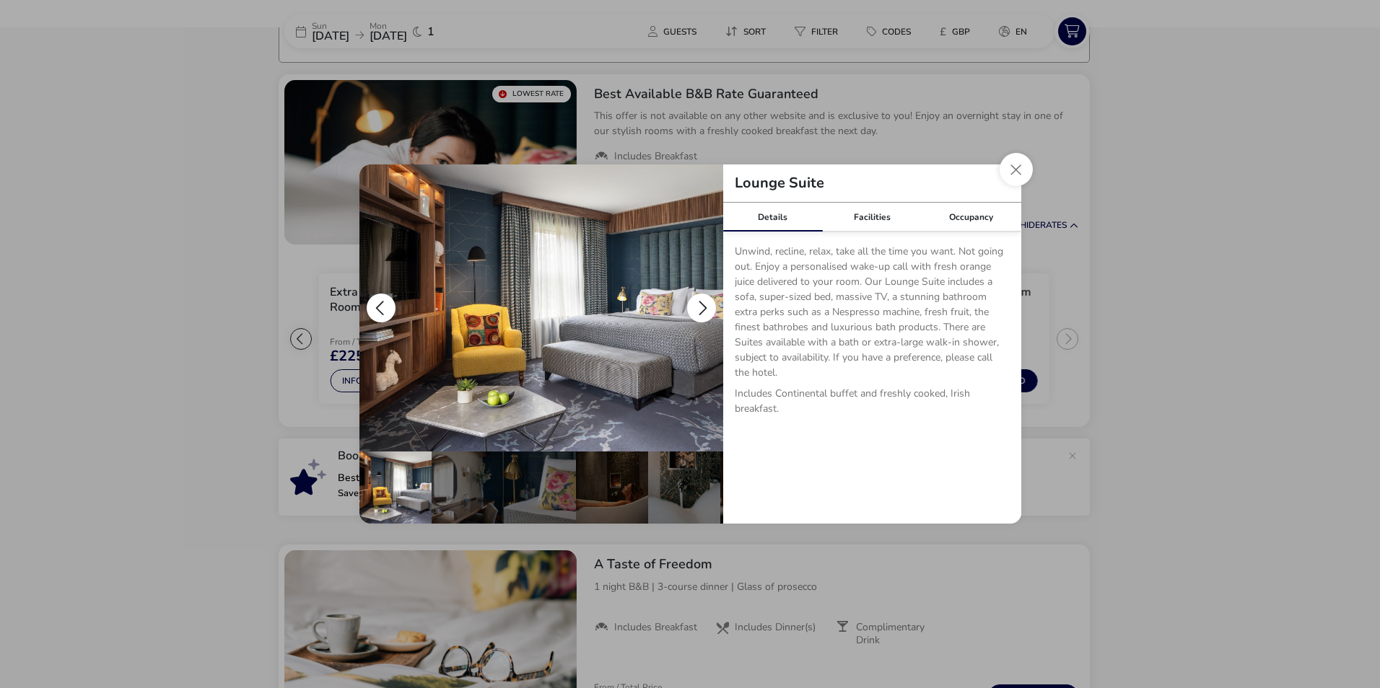
click at [712, 303] on button "details" at bounding box center [701, 308] width 29 height 29
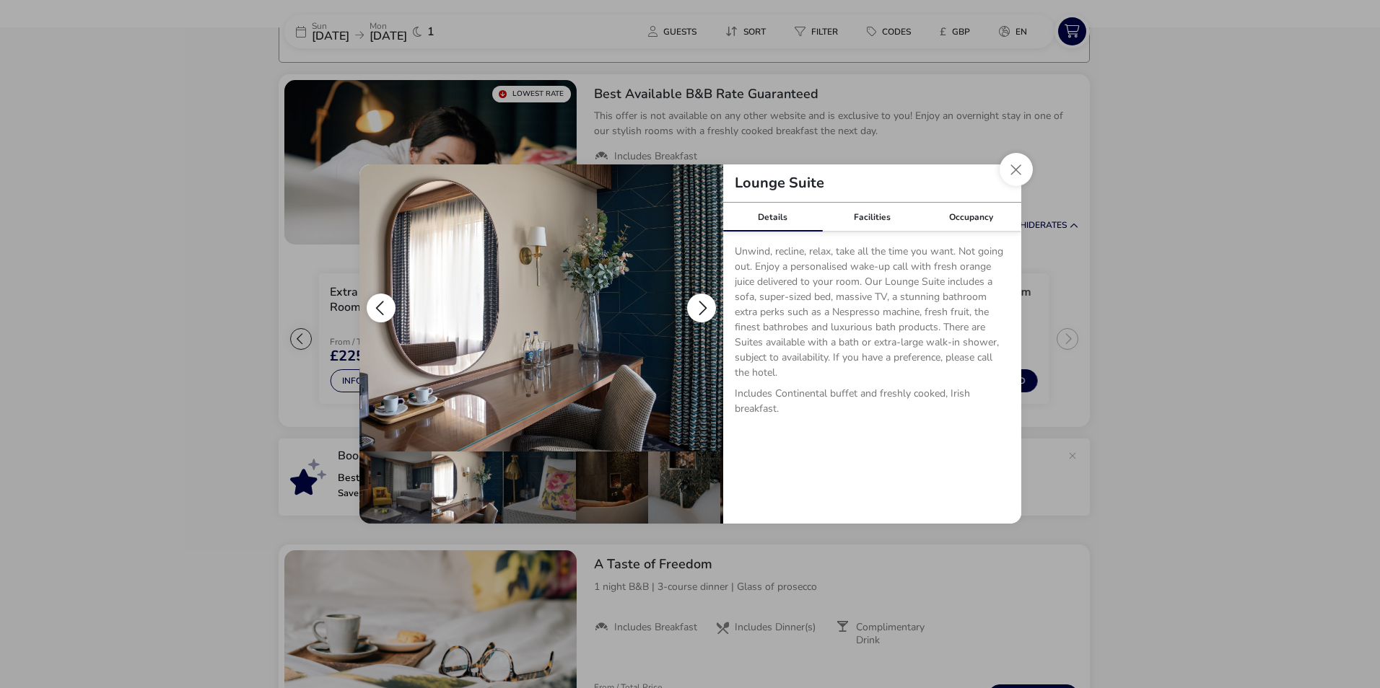
click at [712, 303] on button "details" at bounding box center [701, 308] width 29 height 29
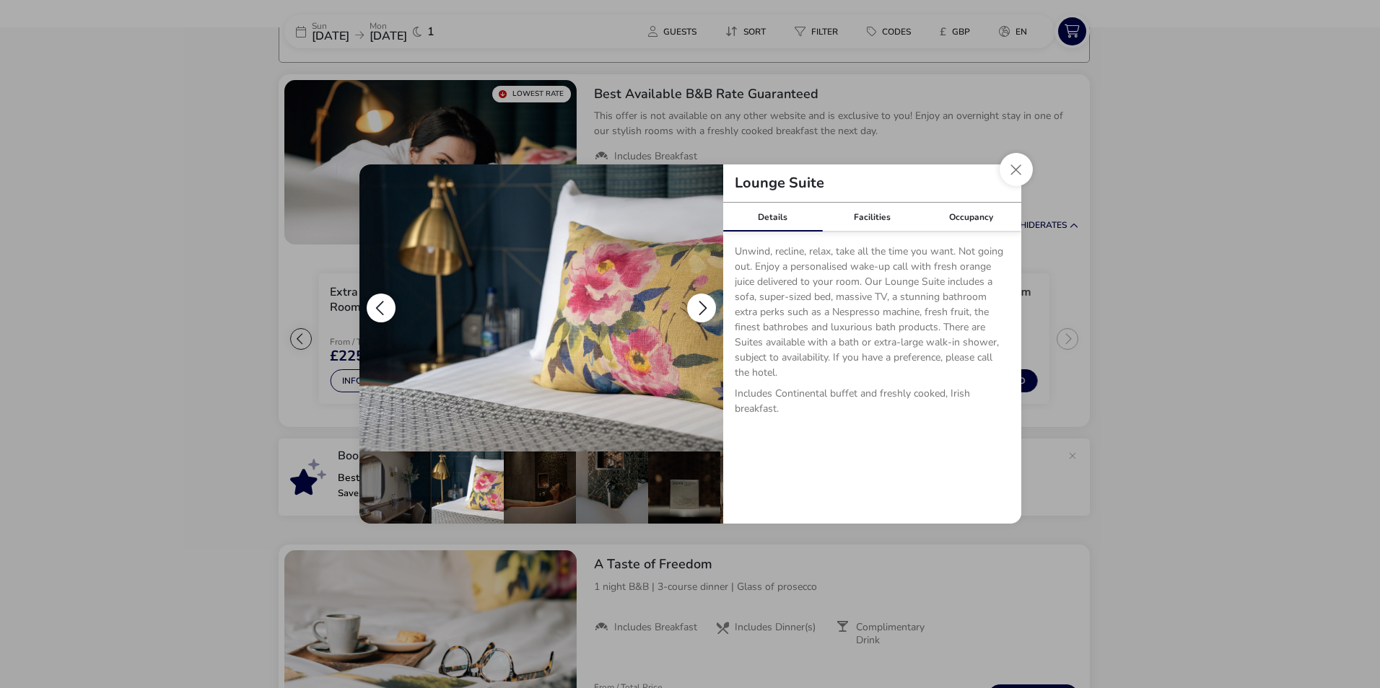
click at [712, 303] on button "details" at bounding box center [701, 308] width 29 height 29
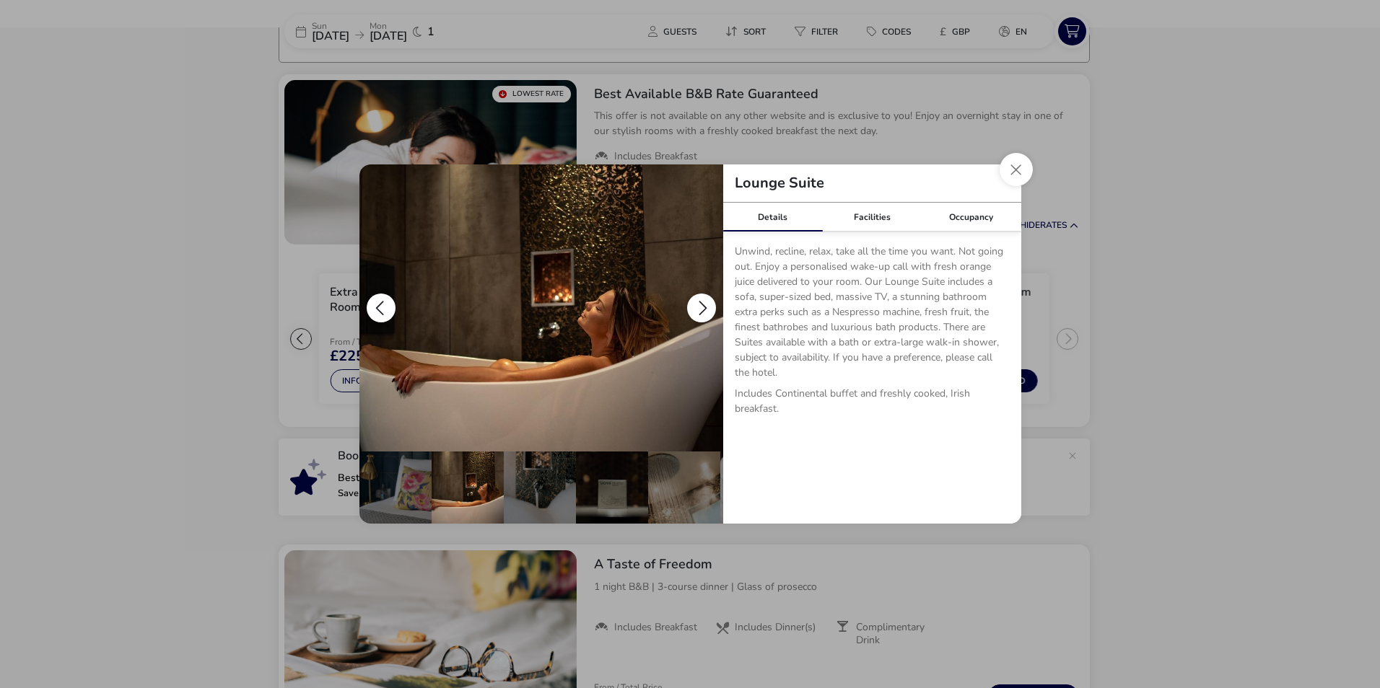
click at [712, 303] on button "details" at bounding box center [701, 308] width 29 height 29
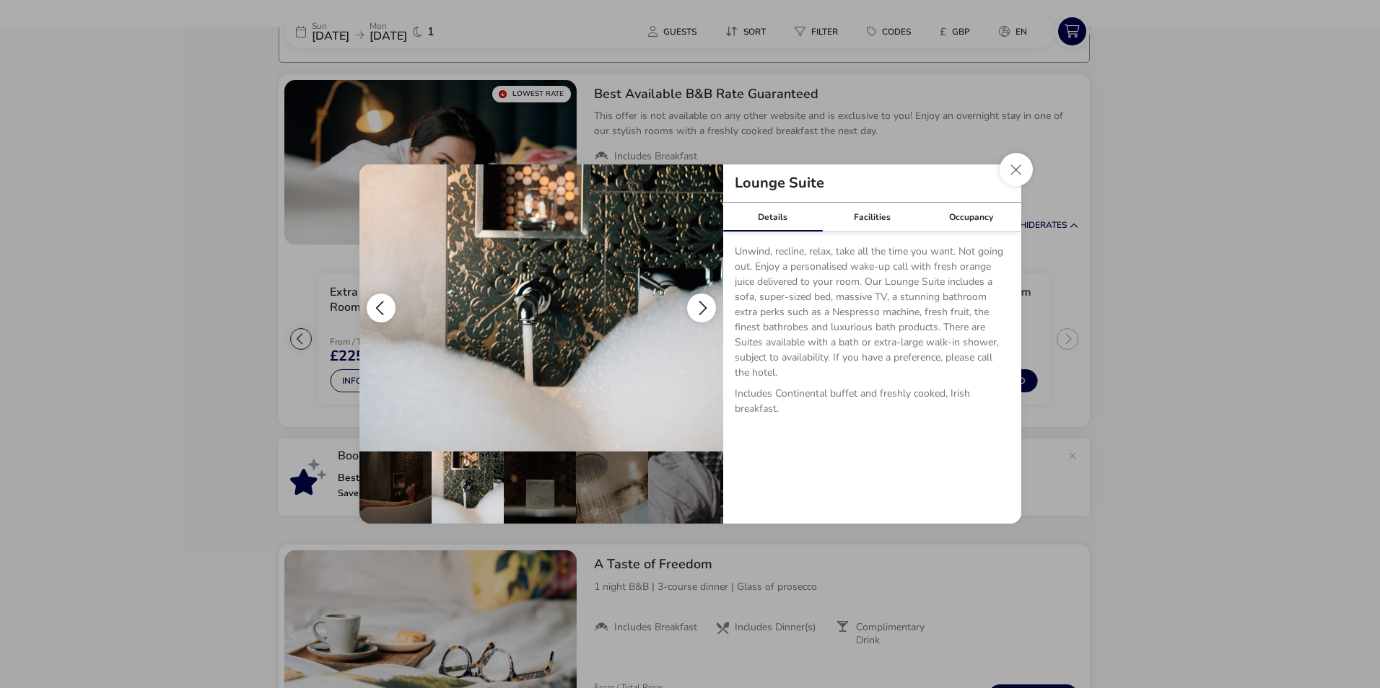
click at [712, 304] on button "details" at bounding box center [701, 308] width 29 height 29
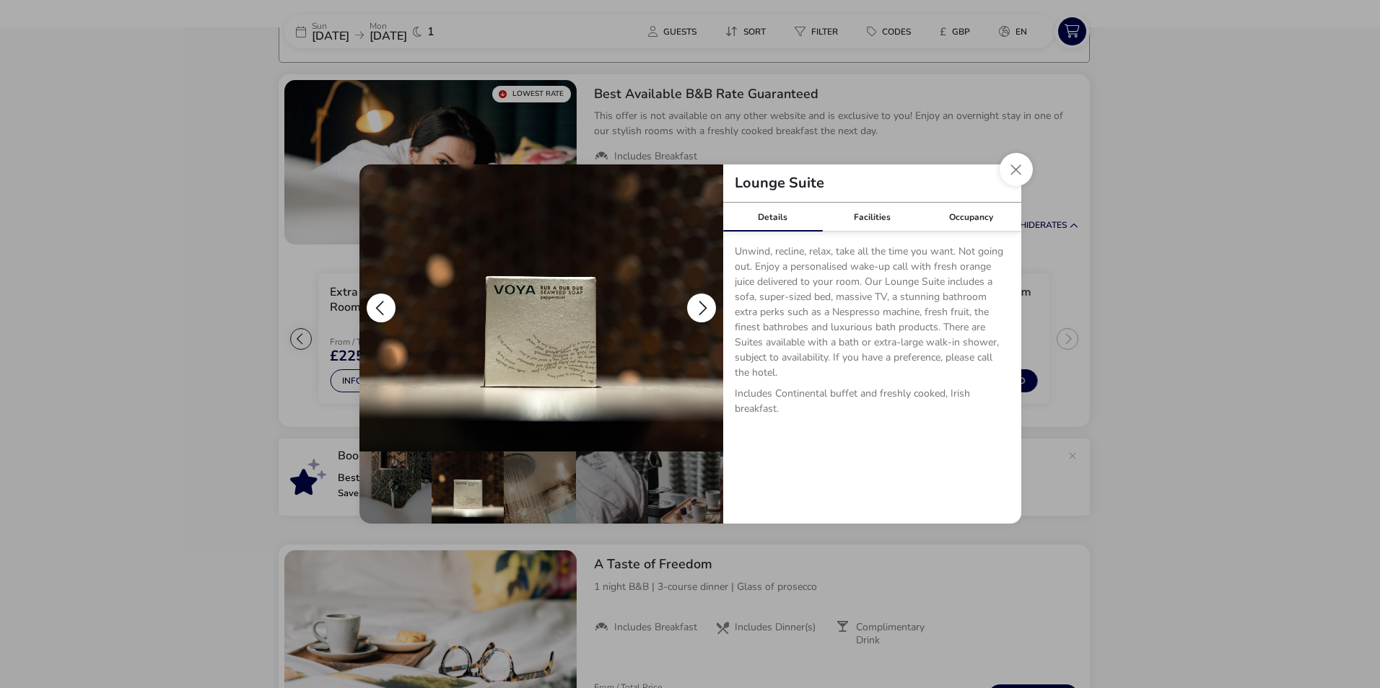
click at [712, 304] on button "details" at bounding box center [701, 308] width 29 height 29
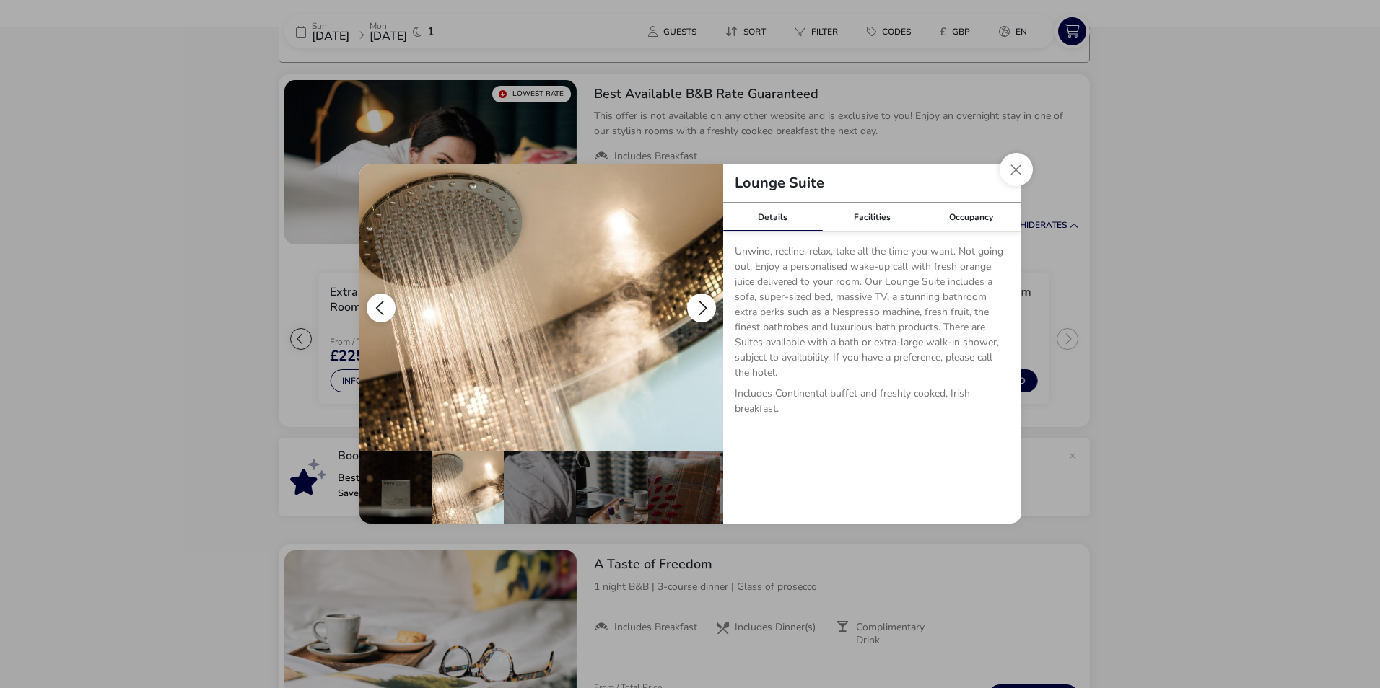
click at [712, 304] on button "details" at bounding box center [701, 308] width 29 height 29
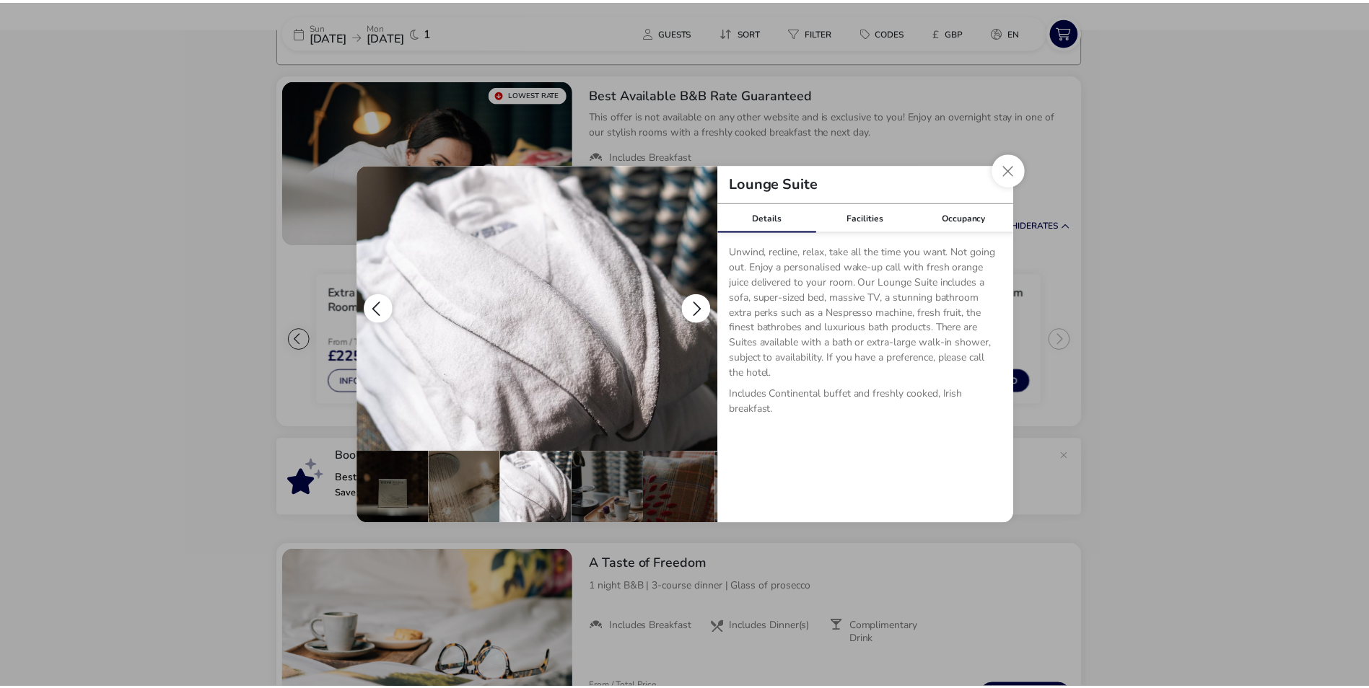
scroll to position [0, 430]
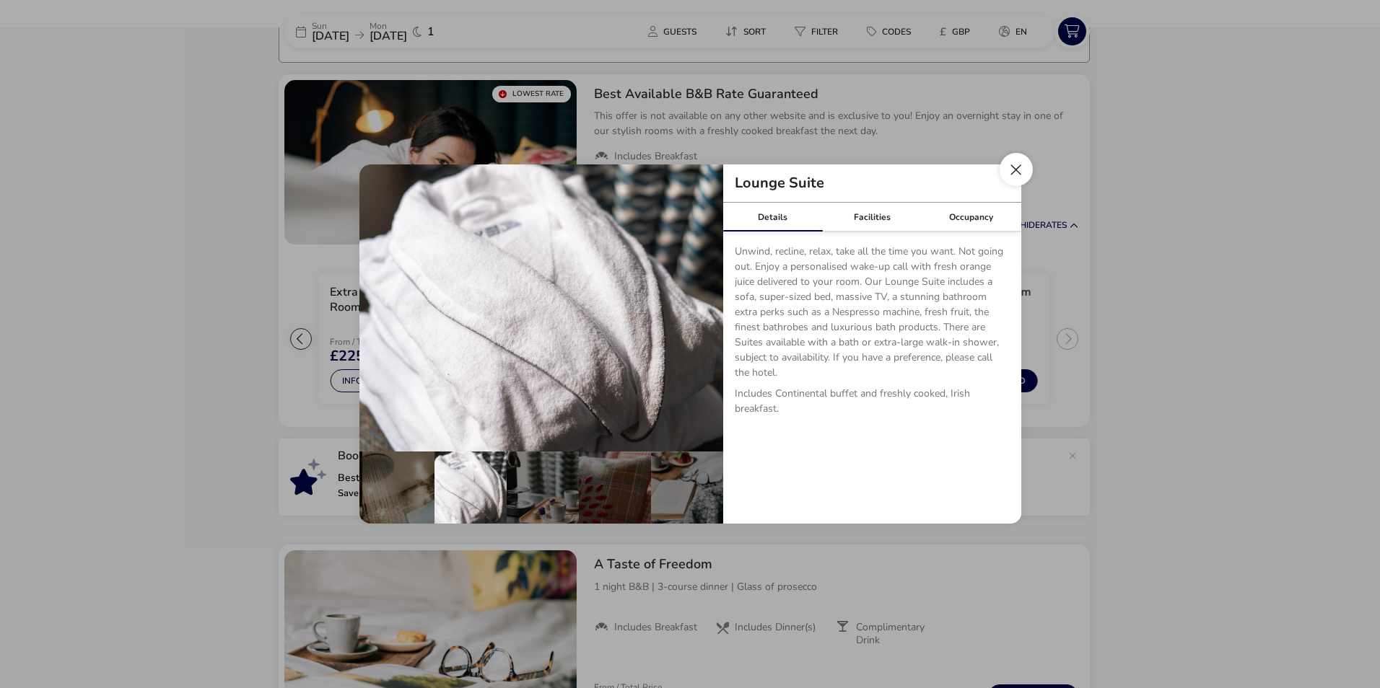
click at [1014, 179] on button "Close dialog" at bounding box center [1015, 169] width 33 height 33
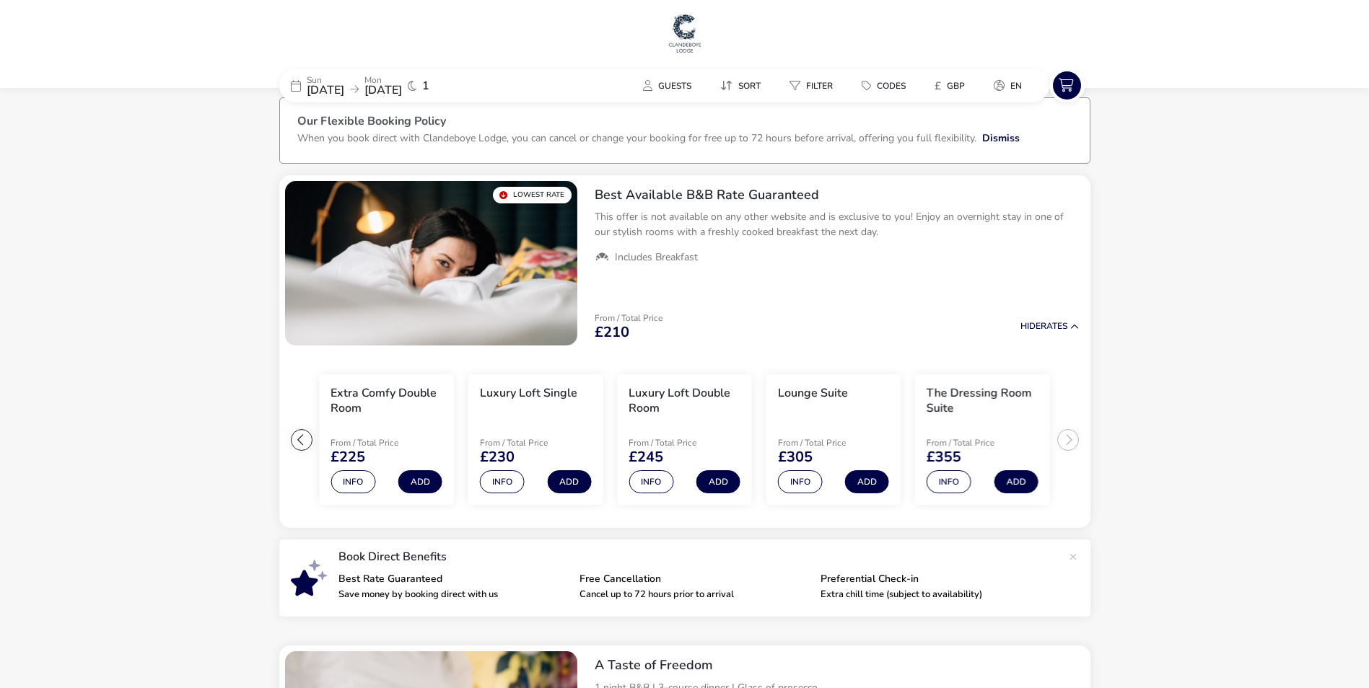
scroll to position [0, 0]
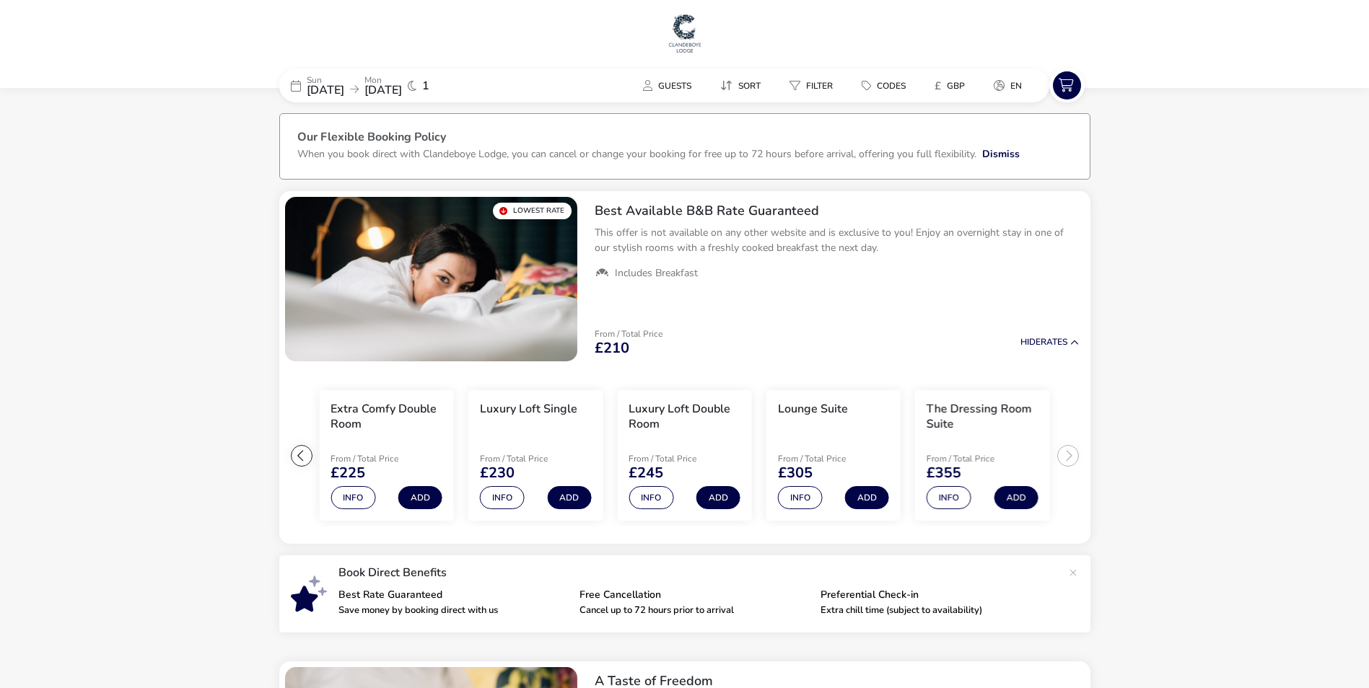
click at [344, 89] on span "[DATE]" at bounding box center [326, 90] width 38 height 16
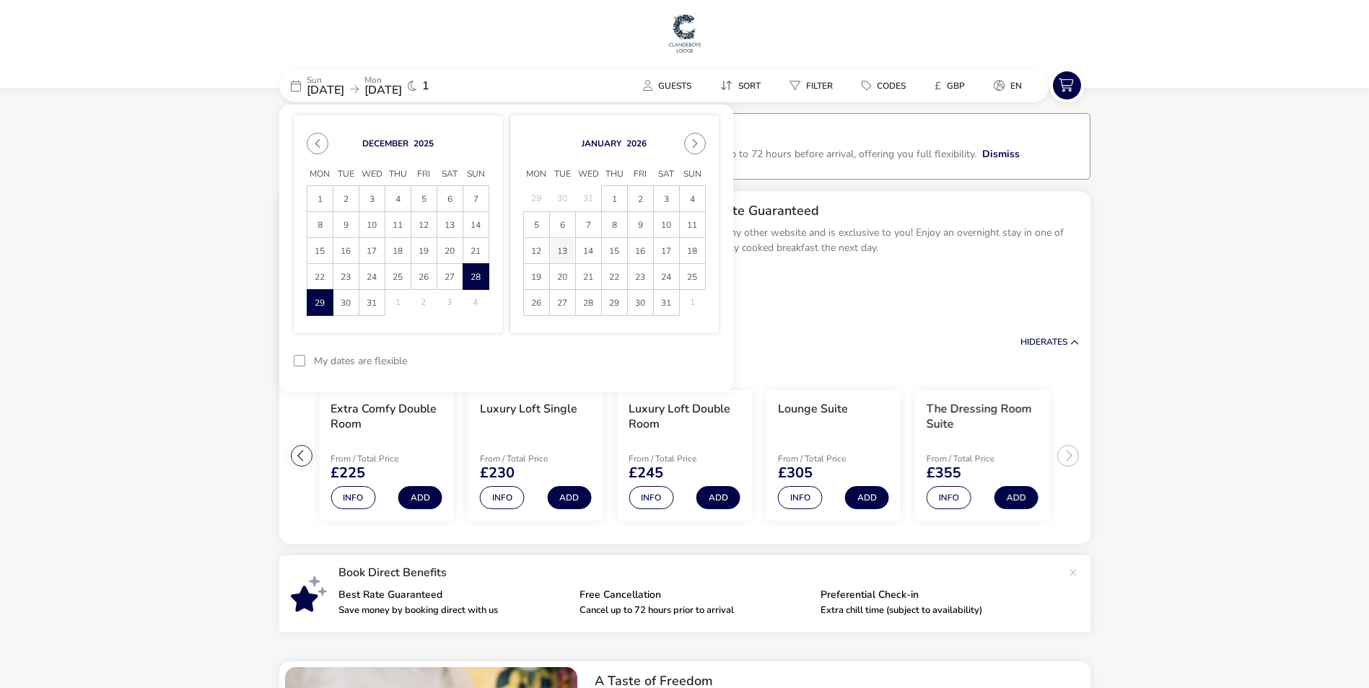
click at [564, 258] on span "13" at bounding box center [562, 250] width 25 height 25
click at [596, 253] on span "14" at bounding box center [588, 250] width 25 height 25
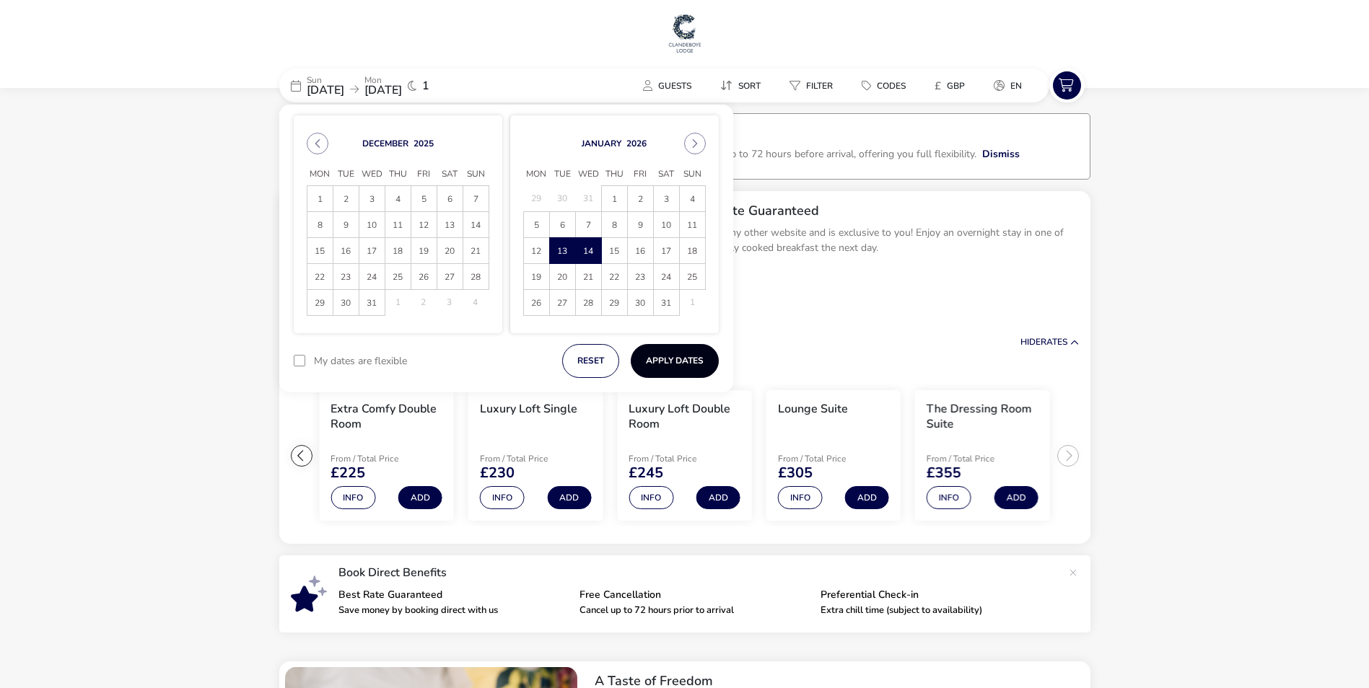
click at [698, 356] on button "Apply Dates" at bounding box center [675, 361] width 88 height 34
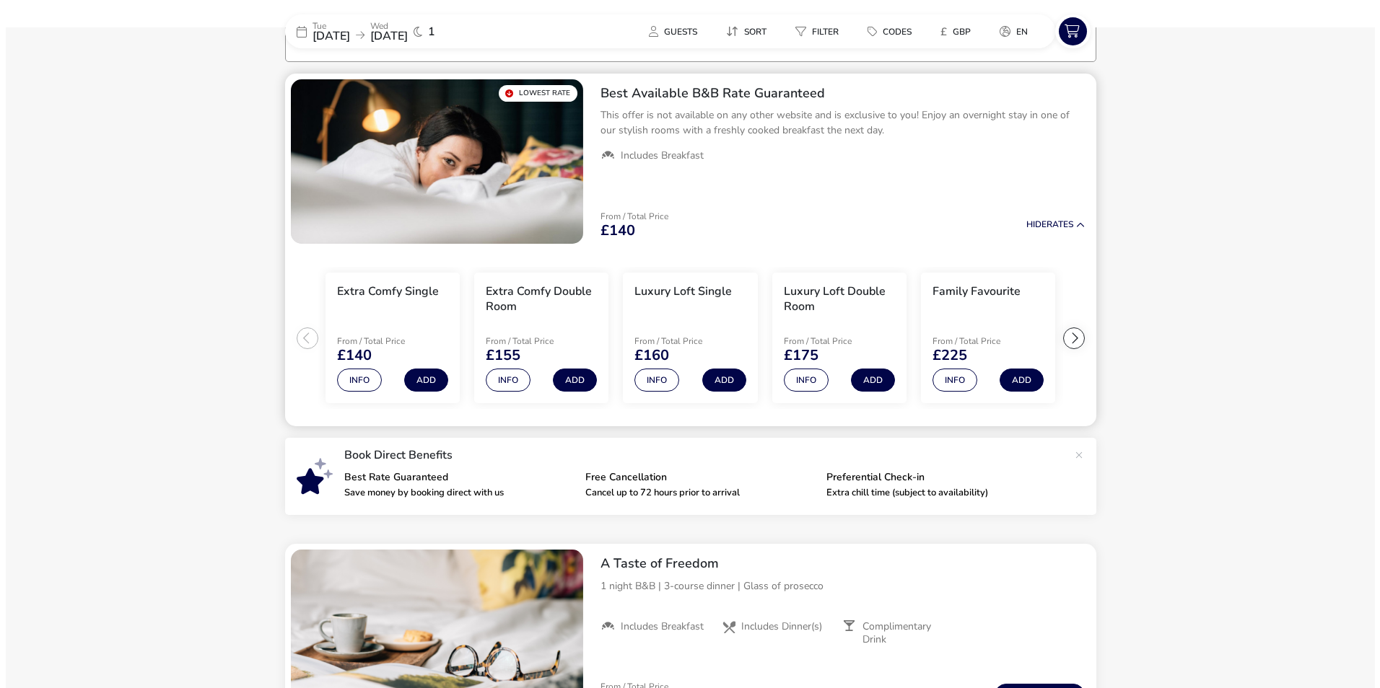
scroll to position [119, 0]
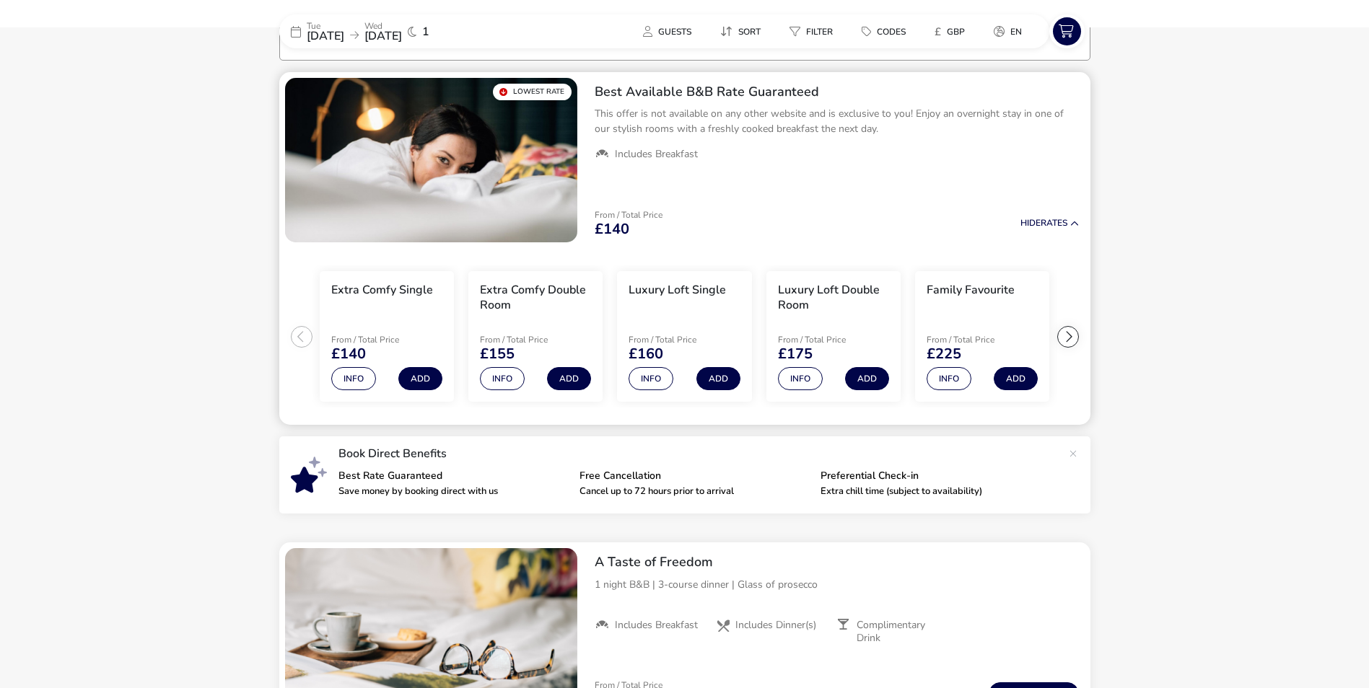
click at [1067, 340] on div at bounding box center [1068, 337] width 22 height 22
click at [1067, 338] on div at bounding box center [1068, 337] width 22 height 22
click at [1067, 338] on ul "Extra Comfy Single From / Total Price £140 Info Add Extra Comfy Double Room Fro…" at bounding box center [684, 336] width 811 height 177
click at [955, 378] on button "Info" at bounding box center [948, 378] width 45 height 23
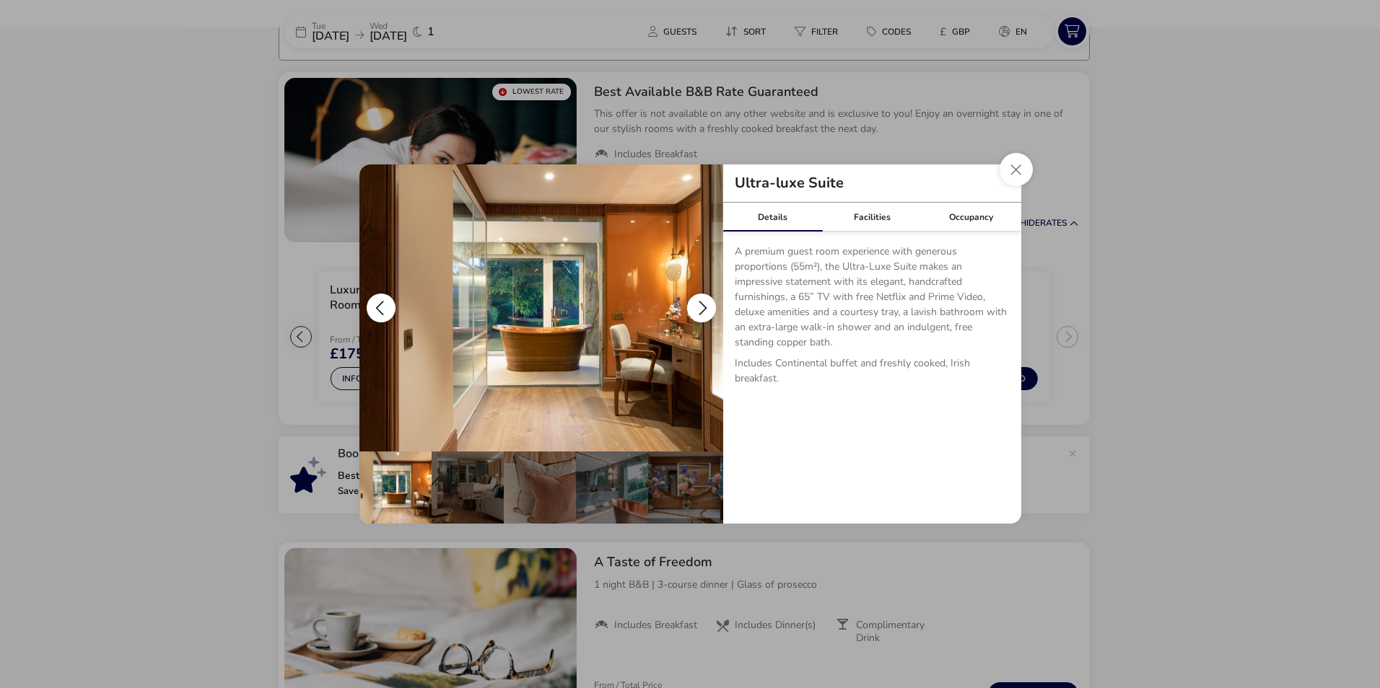
click at [695, 302] on button "details" at bounding box center [701, 308] width 29 height 29
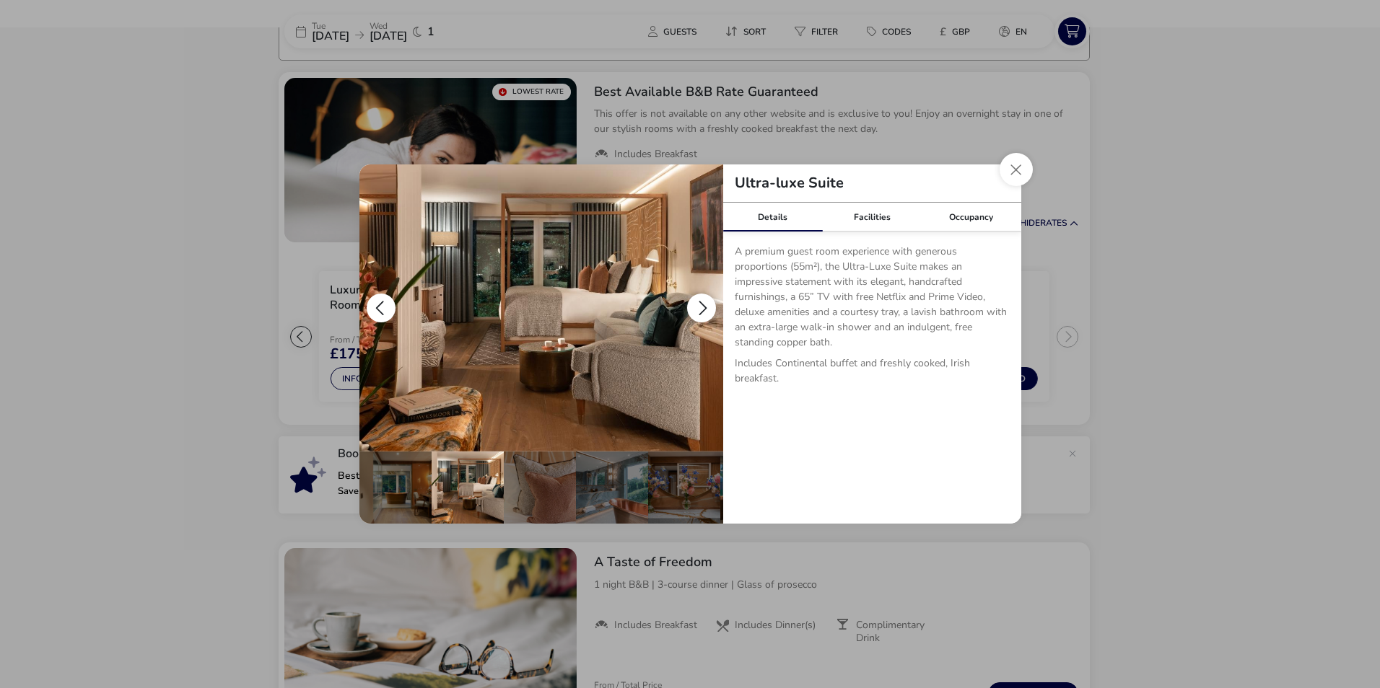
click at [699, 301] on button "details" at bounding box center [701, 308] width 29 height 29
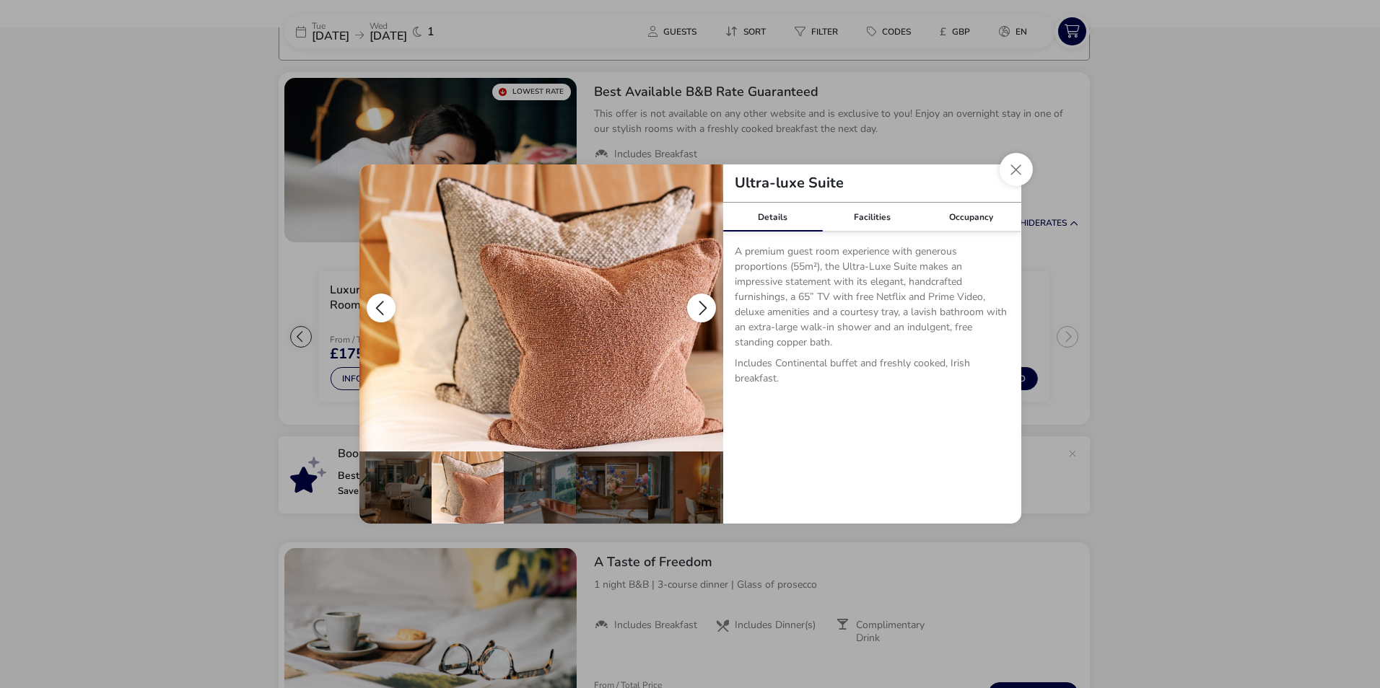
click at [699, 301] on button "details" at bounding box center [701, 308] width 29 height 29
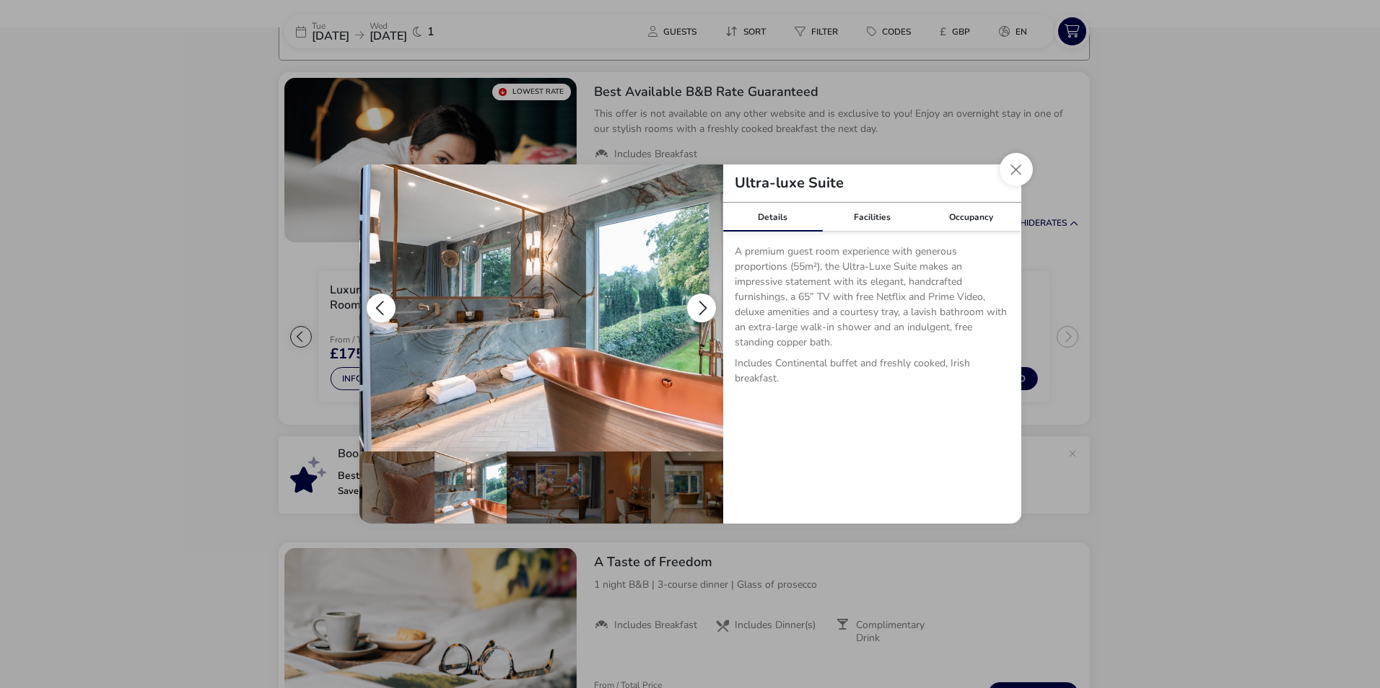
click at [699, 297] on button "details" at bounding box center [701, 308] width 29 height 29
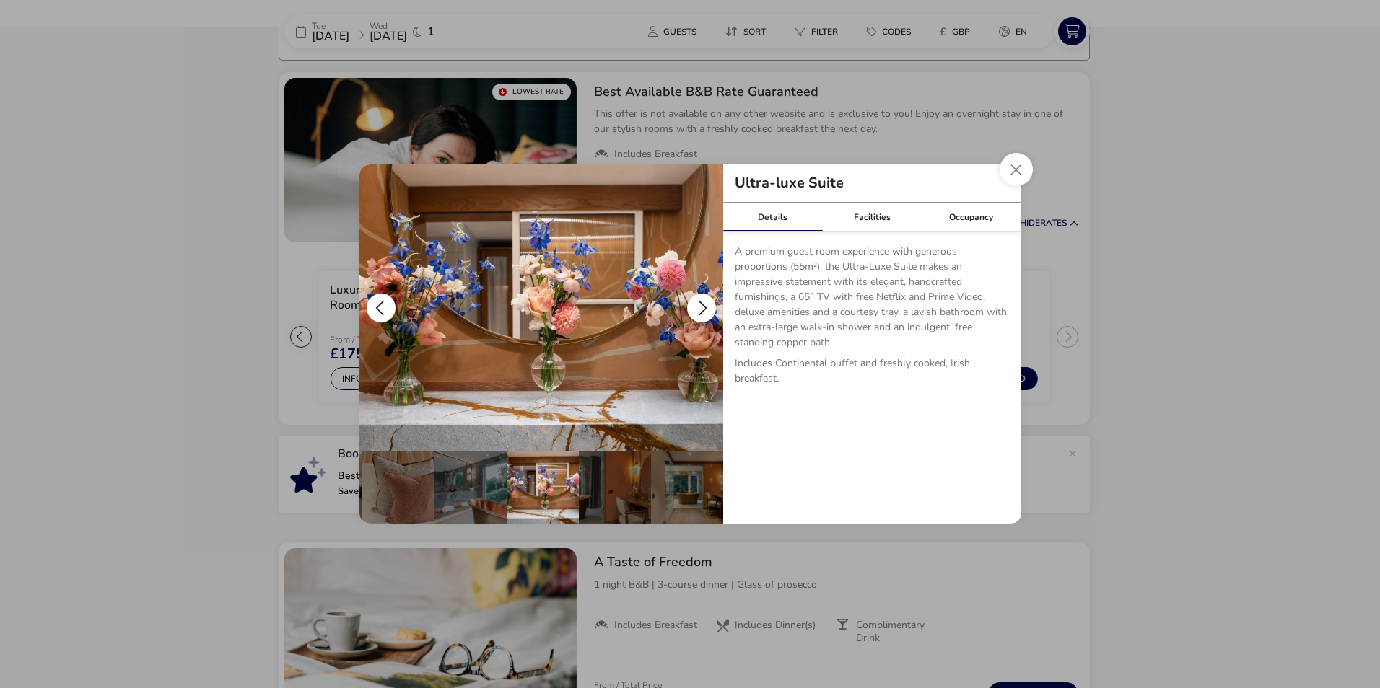
click at [383, 299] on button "details" at bounding box center [381, 308] width 29 height 29
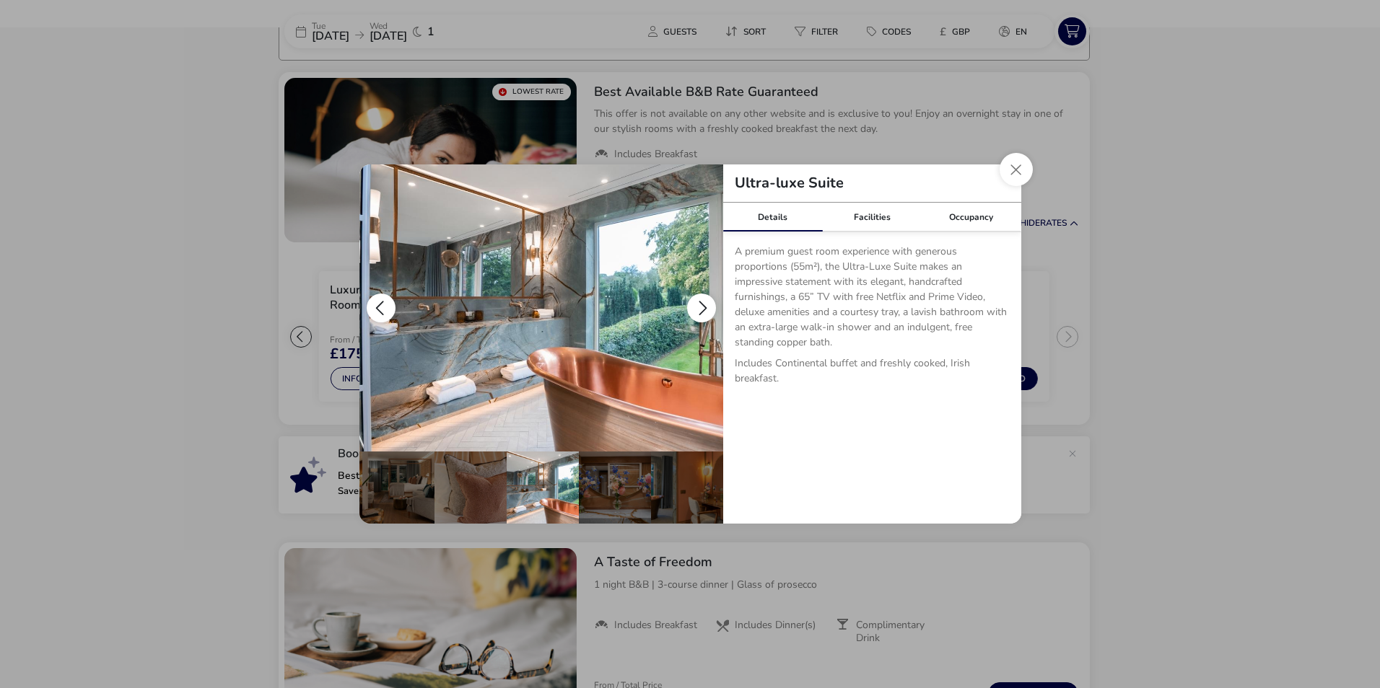
click at [696, 307] on button "details" at bounding box center [701, 308] width 29 height 29
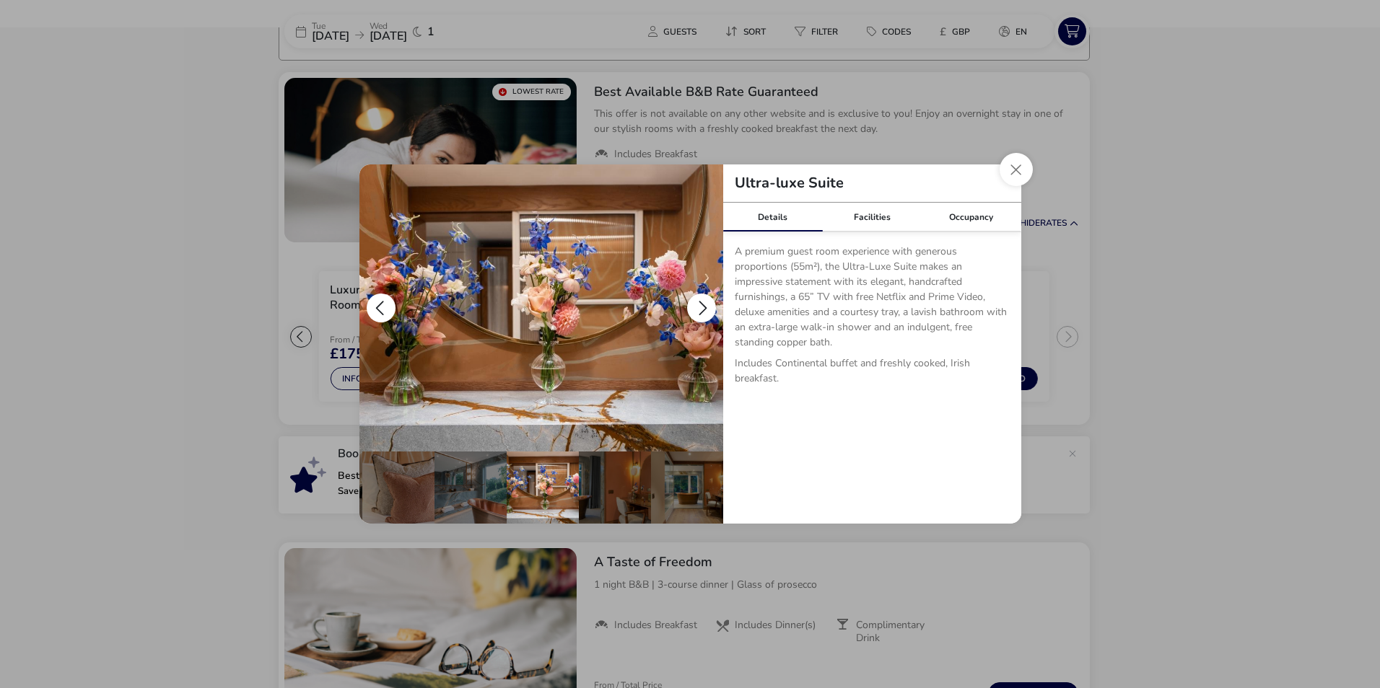
click at [696, 307] on button "details" at bounding box center [701, 308] width 29 height 29
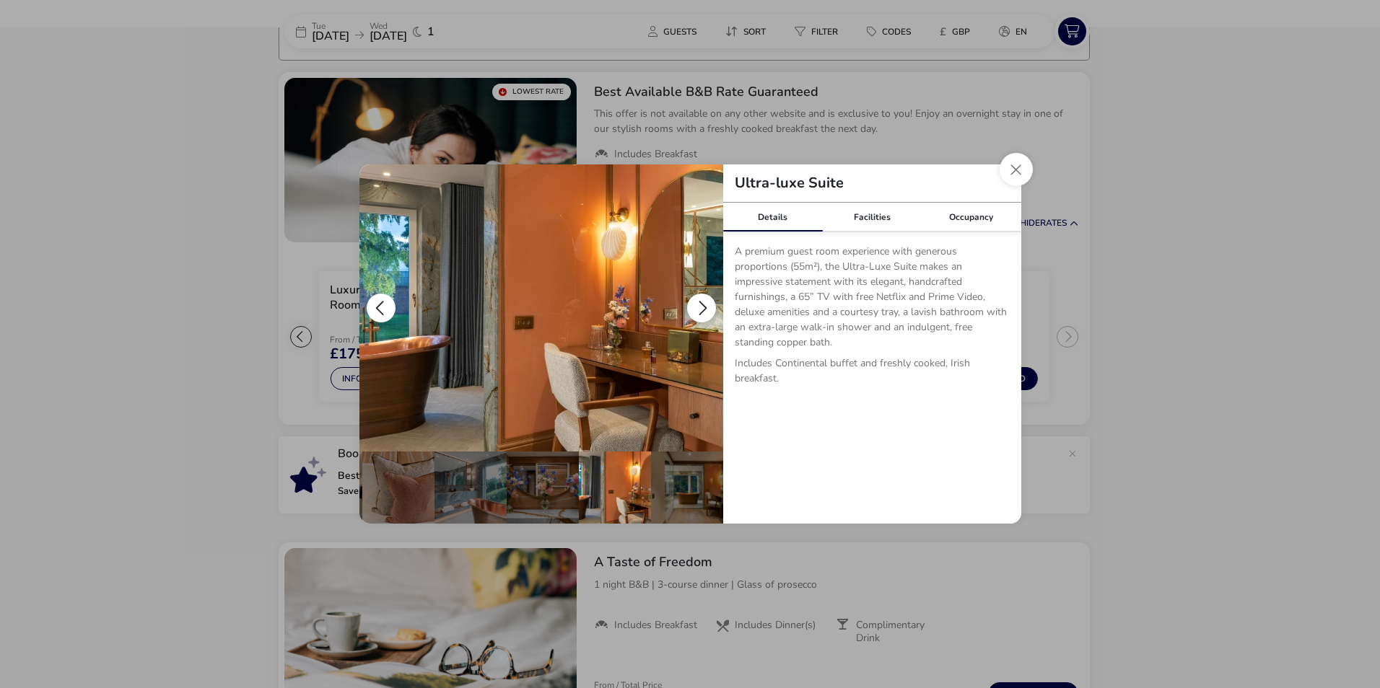
click at [696, 307] on button "details" at bounding box center [701, 308] width 29 height 29
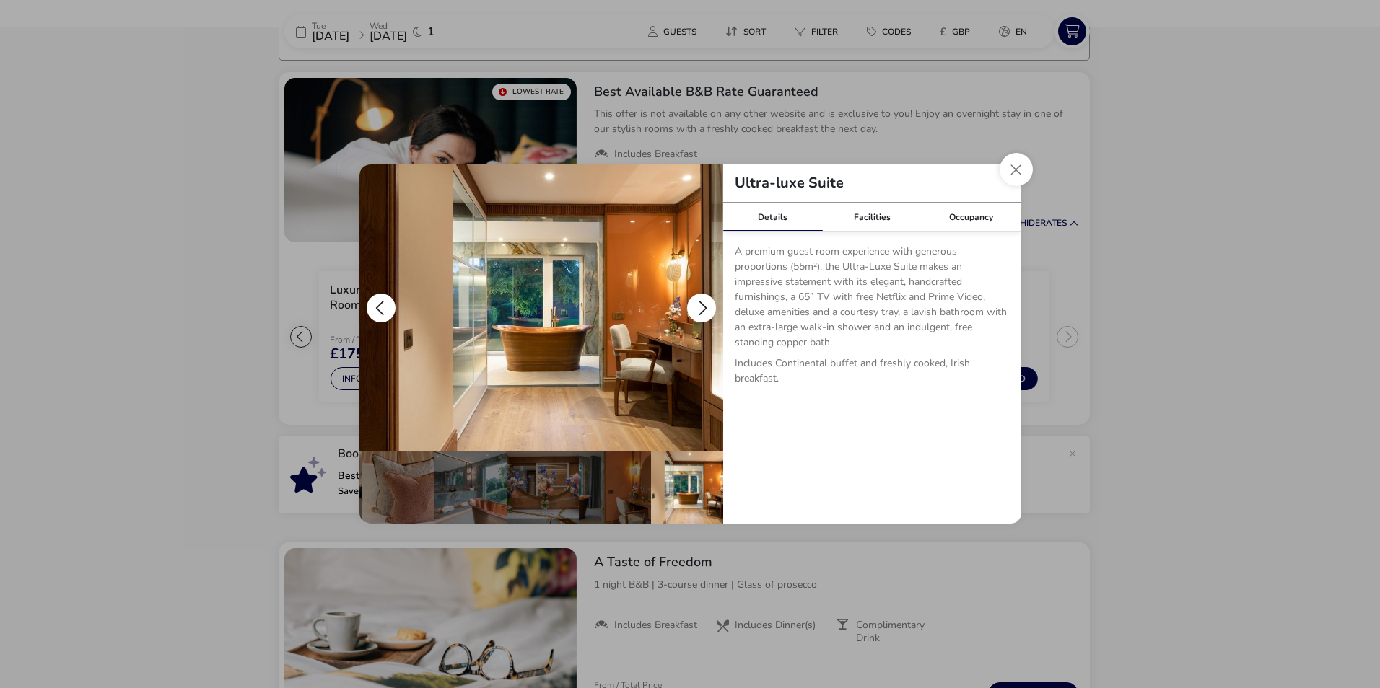
click at [696, 307] on button "details" at bounding box center [701, 308] width 29 height 29
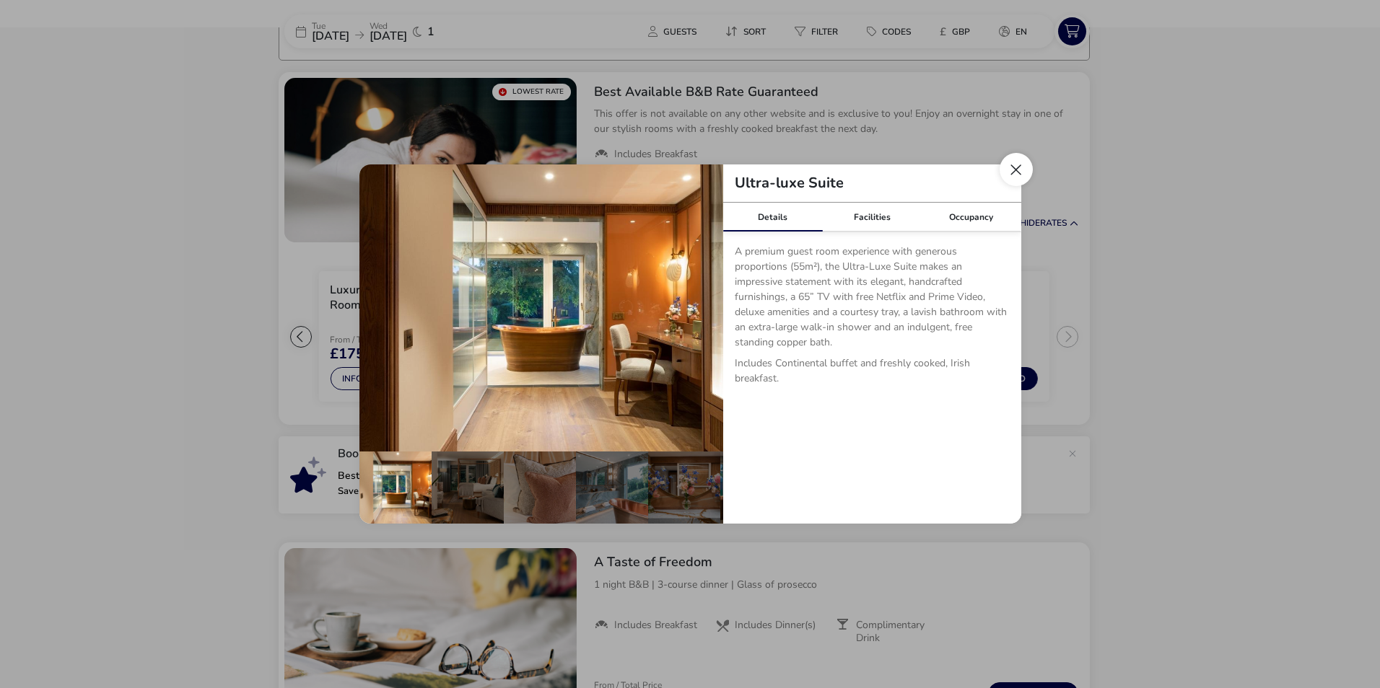
click at [1017, 167] on button "Close dialog" at bounding box center [1015, 169] width 33 height 33
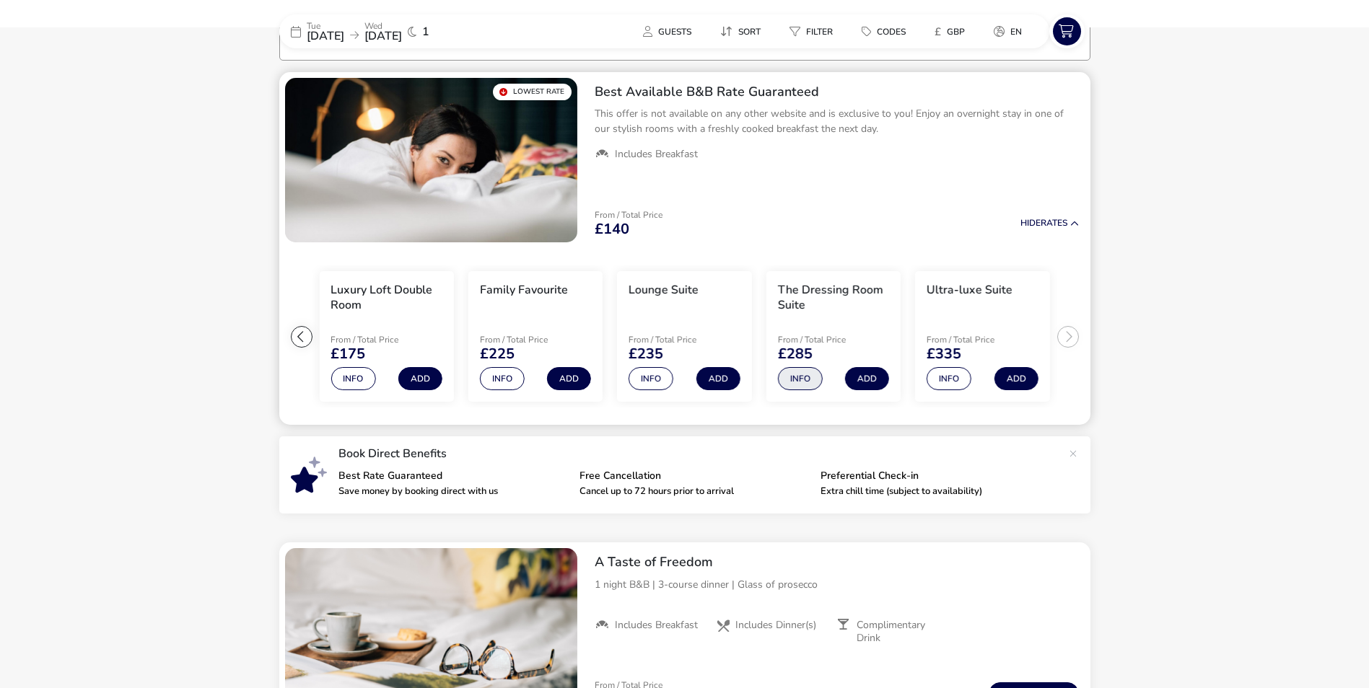
click at [797, 375] on button "Info" at bounding box center [800, 378] width 45 height 23
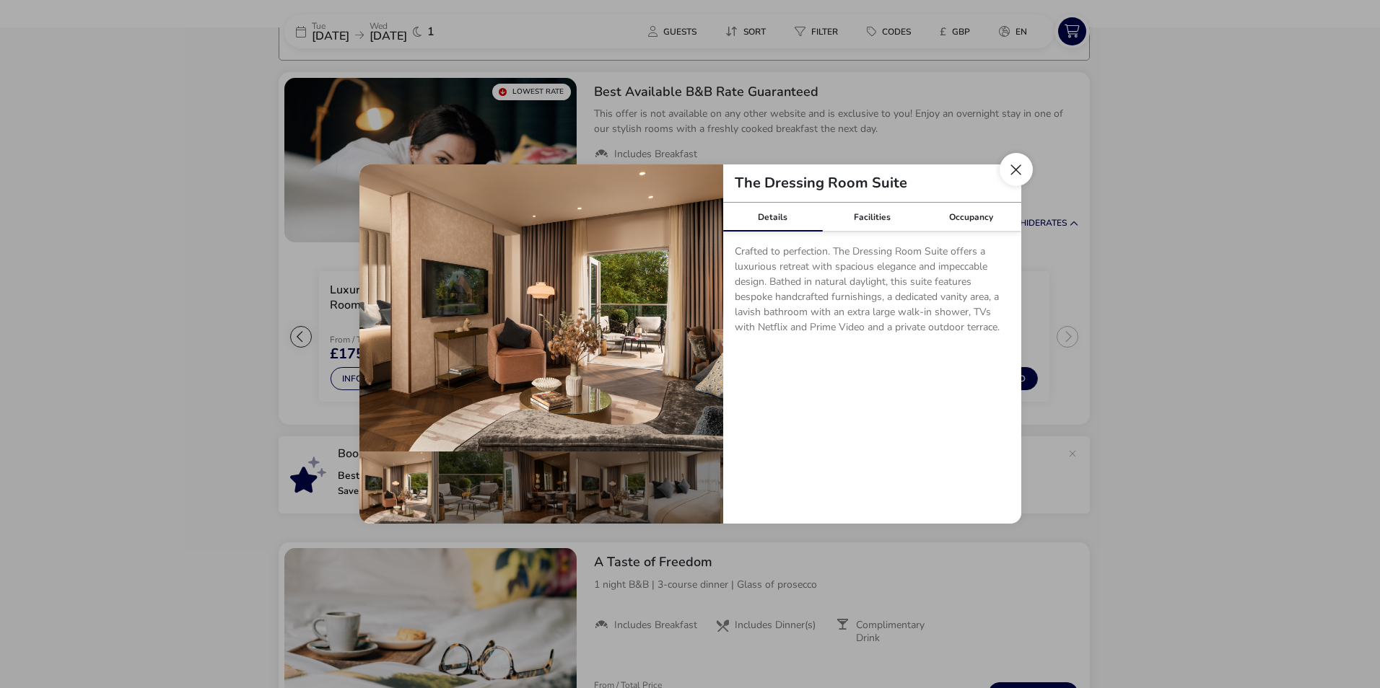
click at [1001, 170] on button "Close dialog" at bounding box center [1015, 169] width 33 height 33
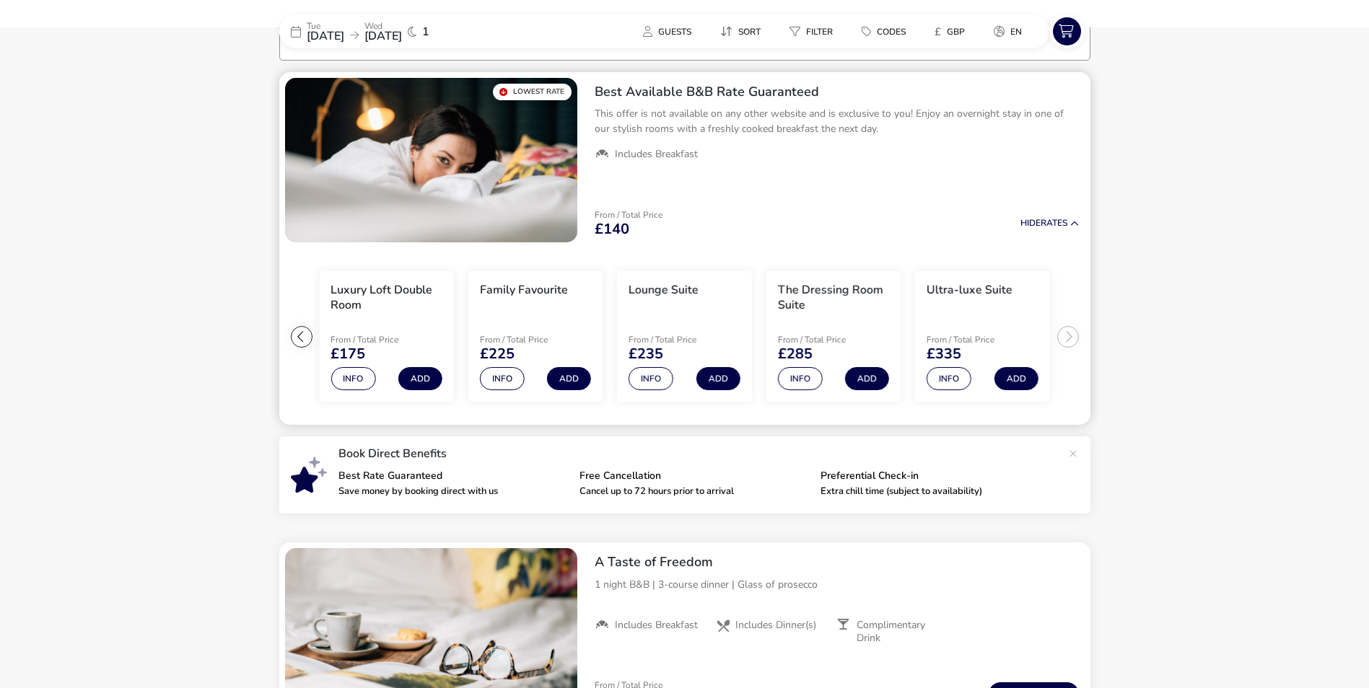
click at [1061, 332] on ul "Extra Comfy Single From / Total Price £140 Info Add Extra Comfy Double Room Fro…" at bounding box center [684, 336] width 811 height 177
click at [1068, 333] on ul "Extra Comfy Single From / Total Price £140 Info Add Extra Comfy Double Room Fro…" at bounding box center [684, 336] width 811 height 177
click at [501, 380] on button "Info" at bounding box center [502, 378] width 45 height 23
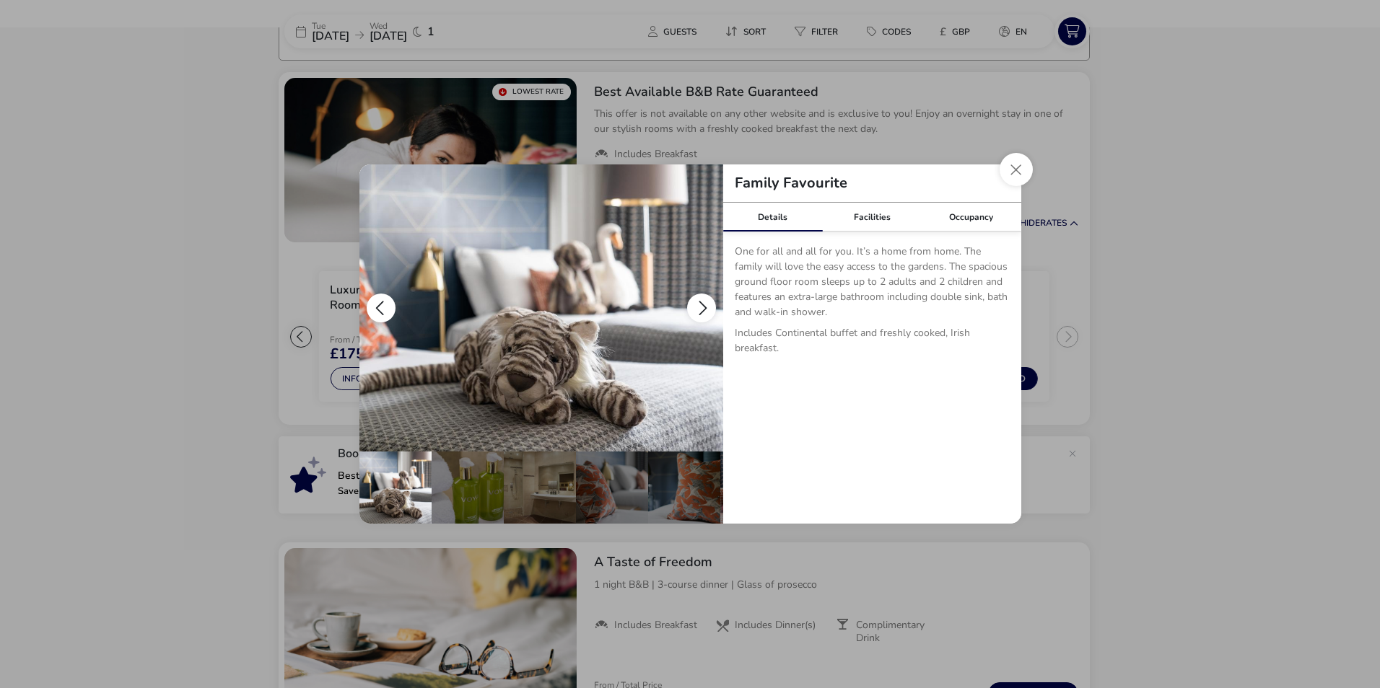
click at [693, 304] on button "details" at bounding box center [701, 308] width 29 height 29
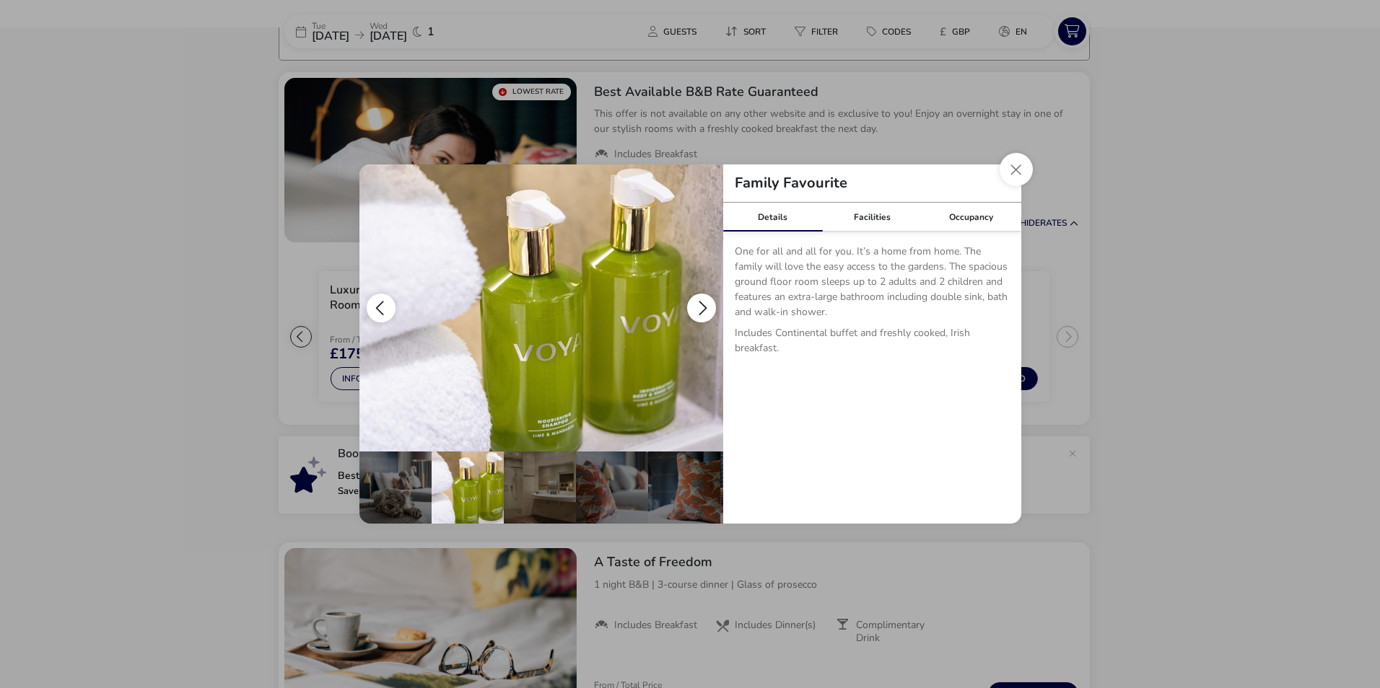
click at [694, 305] on button "details" at bounding box center [701, 308] width 29 height 29
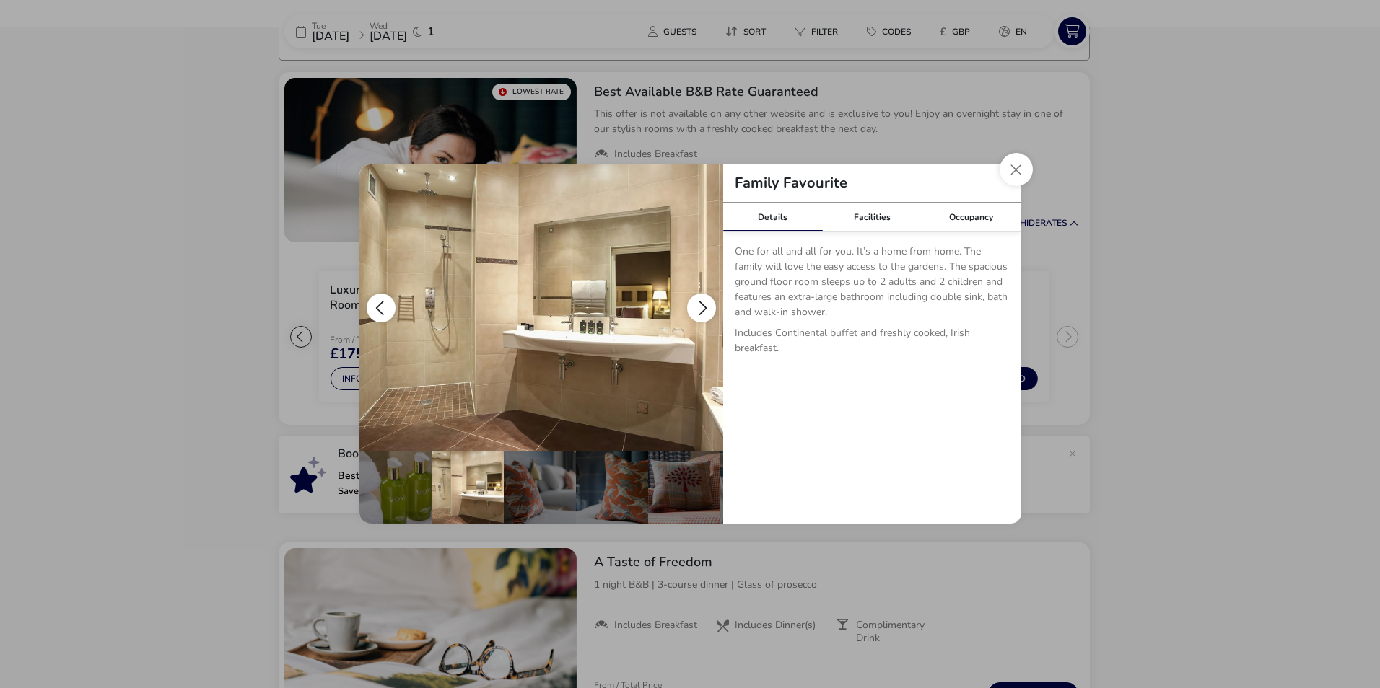
click at [694, 305] on button "details" at bounding box center [701, 308] width 29 height 29
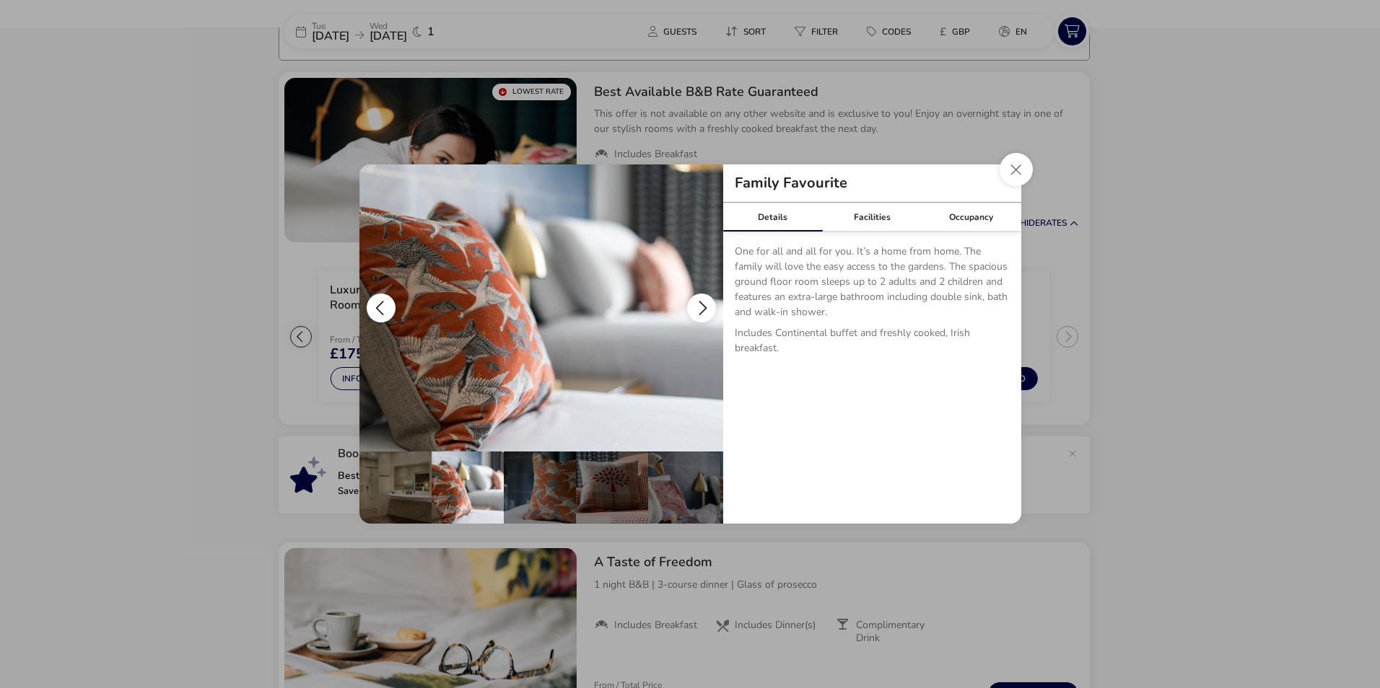
click at [694, 305] on button "details" at bounding box center [701, 308] width 29 height 29
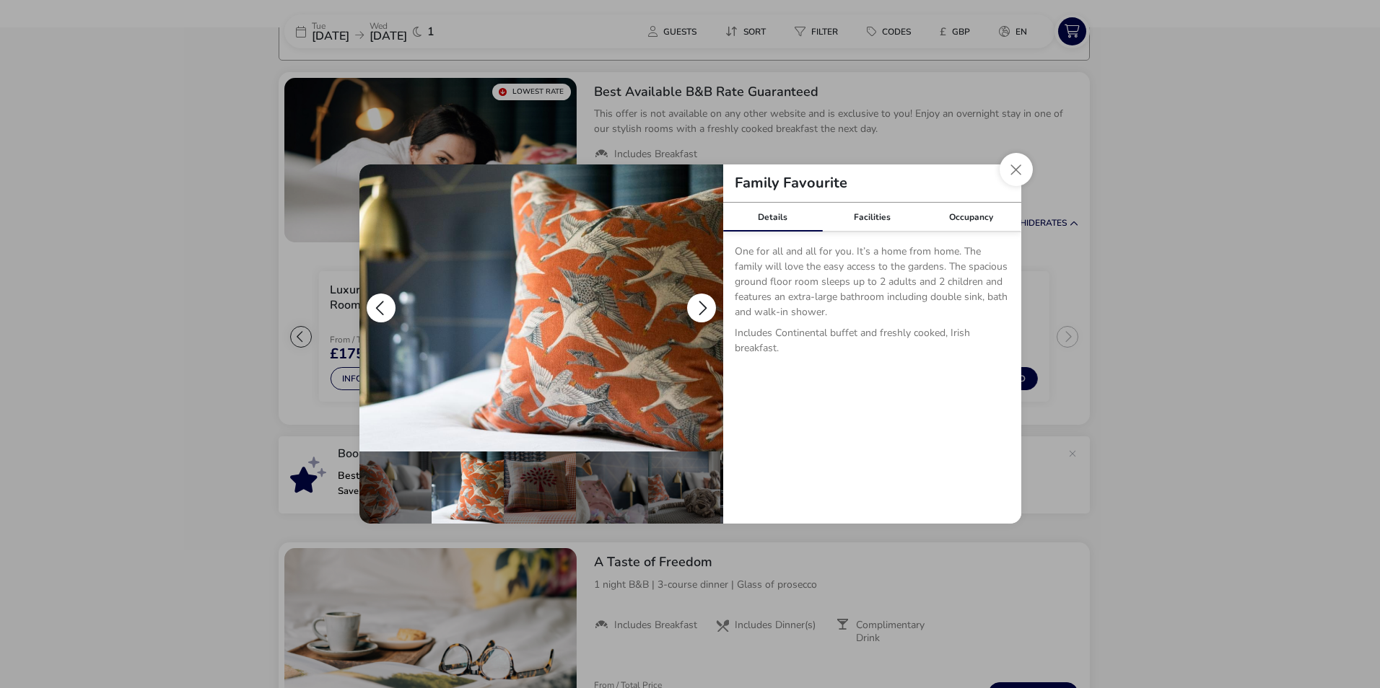
click at [694, 305] on button "details" at bounding box center [701, 308] width 29 height 29
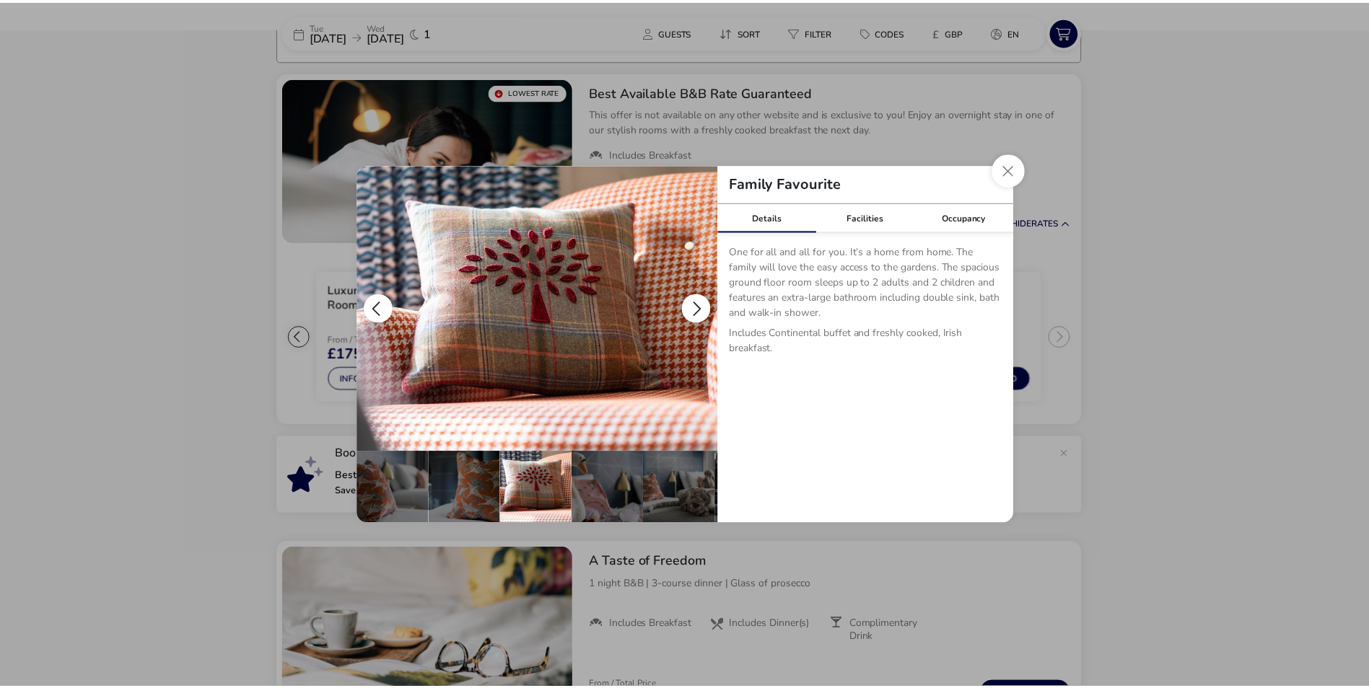
scroll to position [0, 286]
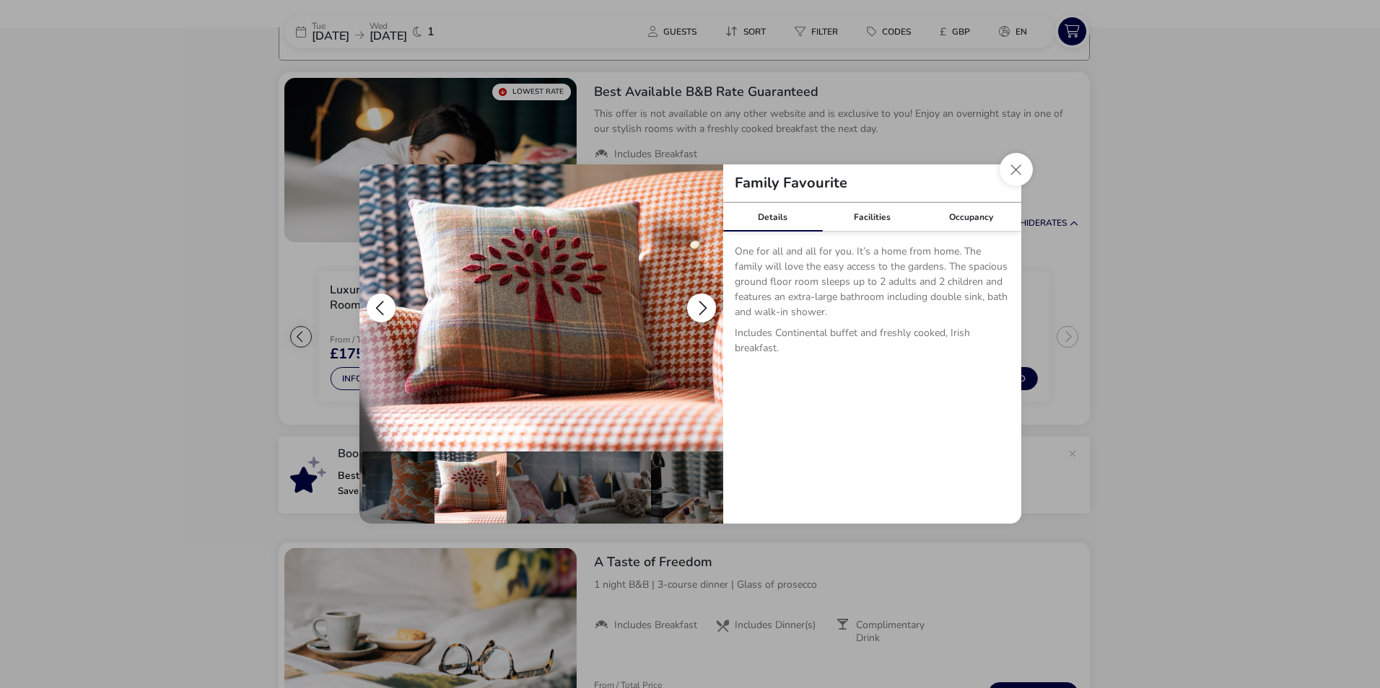
click at [694, 305] on button "details" at bounding box center [701, 308] width 29 height 29
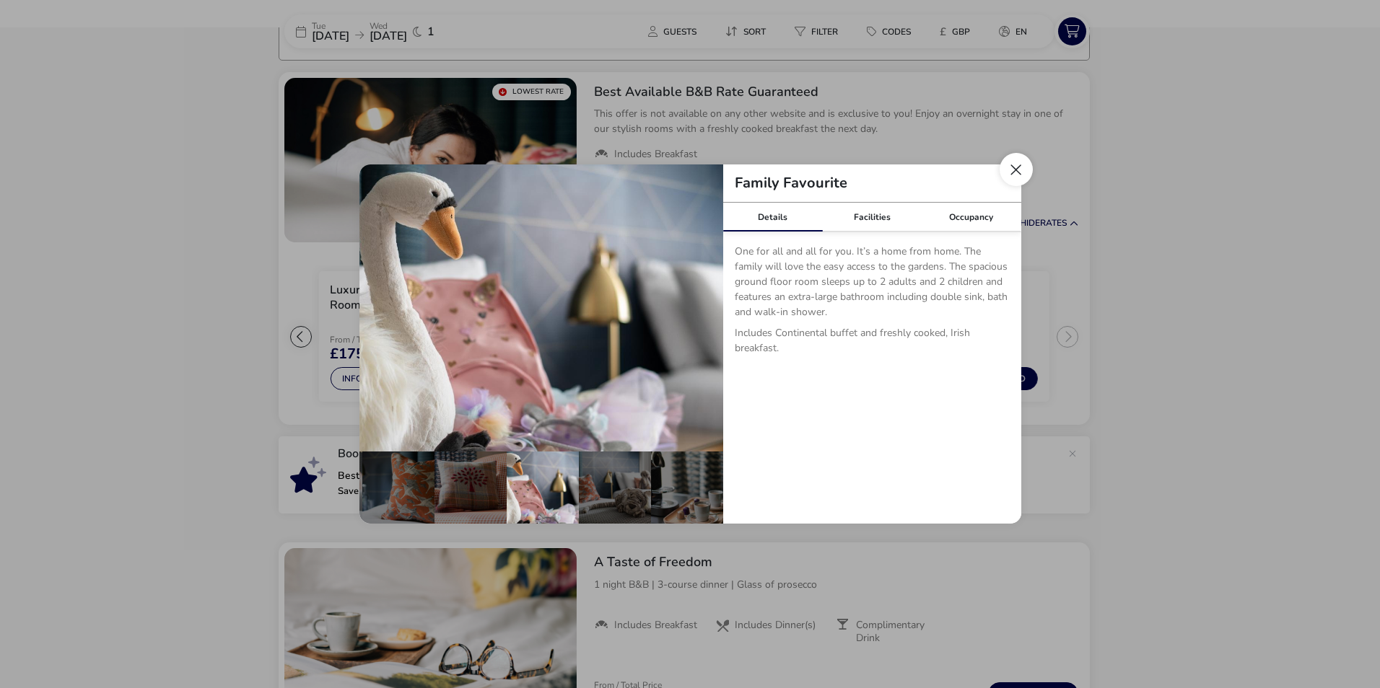
click at [1018, 167] on button "Close dialog" at bounding box center [1015, 169] width 33 height 33
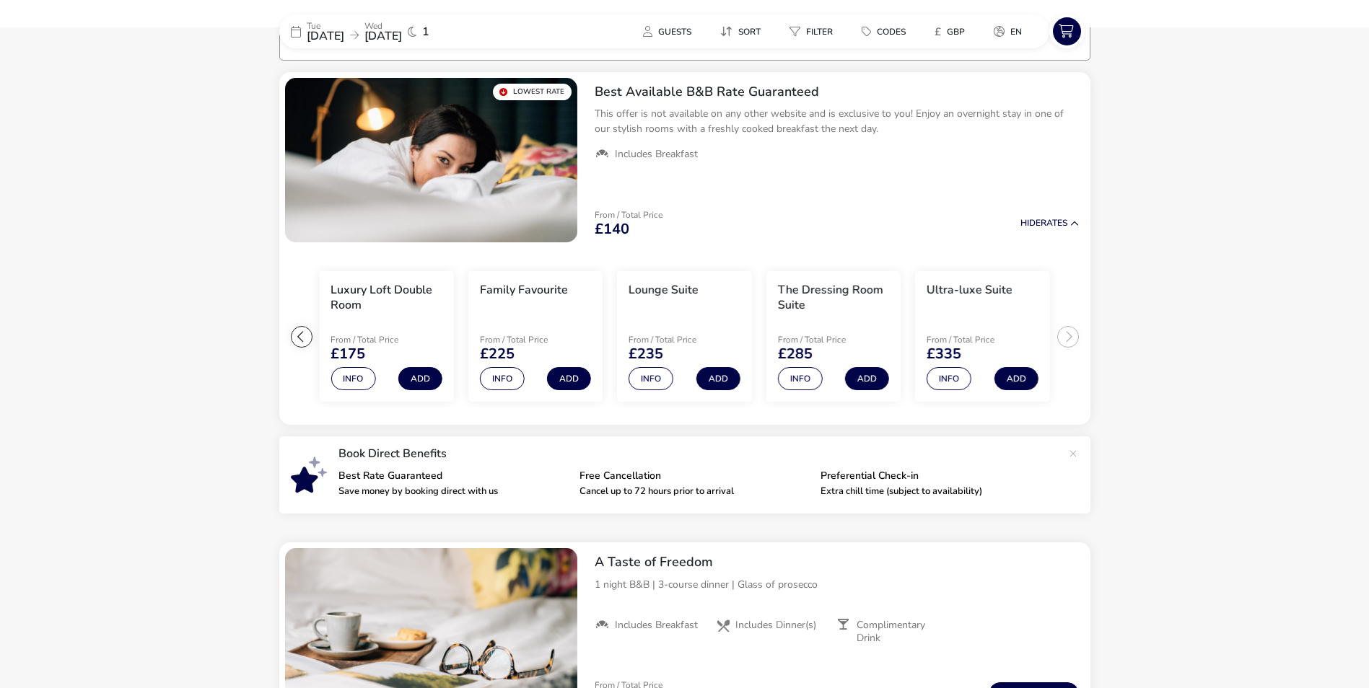
scroll to position [0, 0]
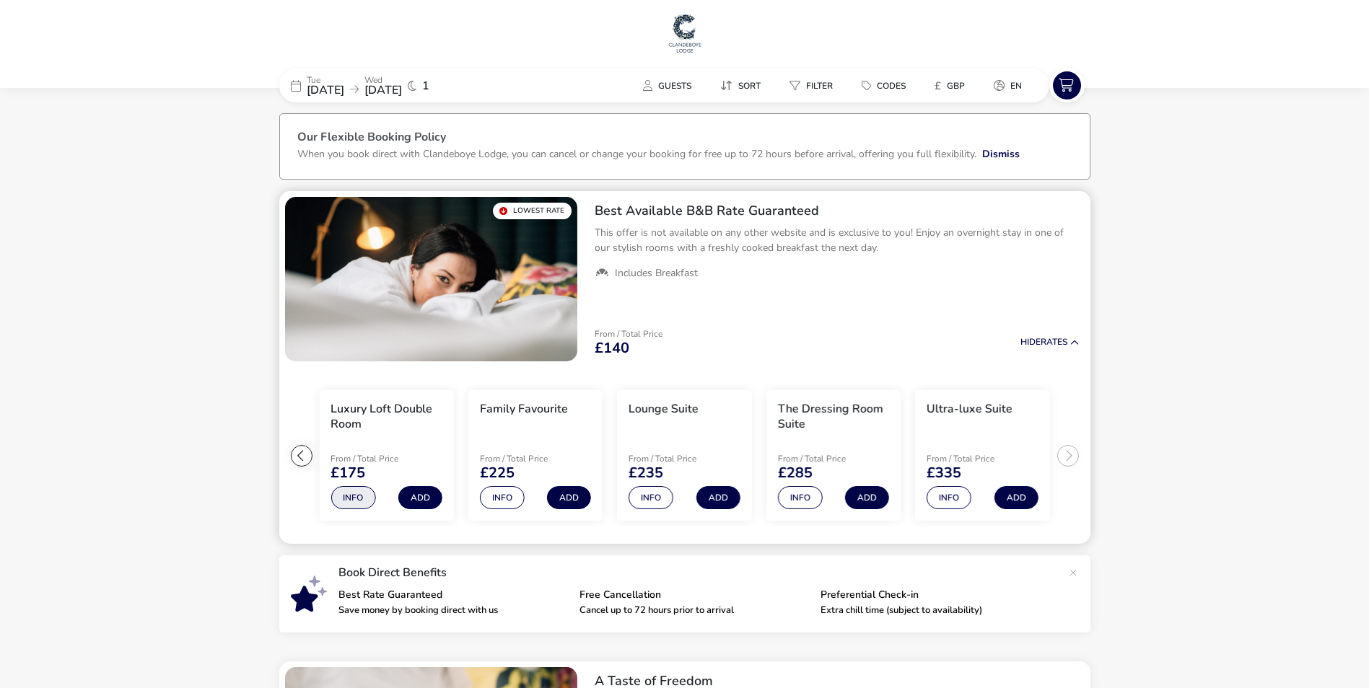
click at [367, 497] on button "Info" at bounding box center [352, 497] width 45 height 23
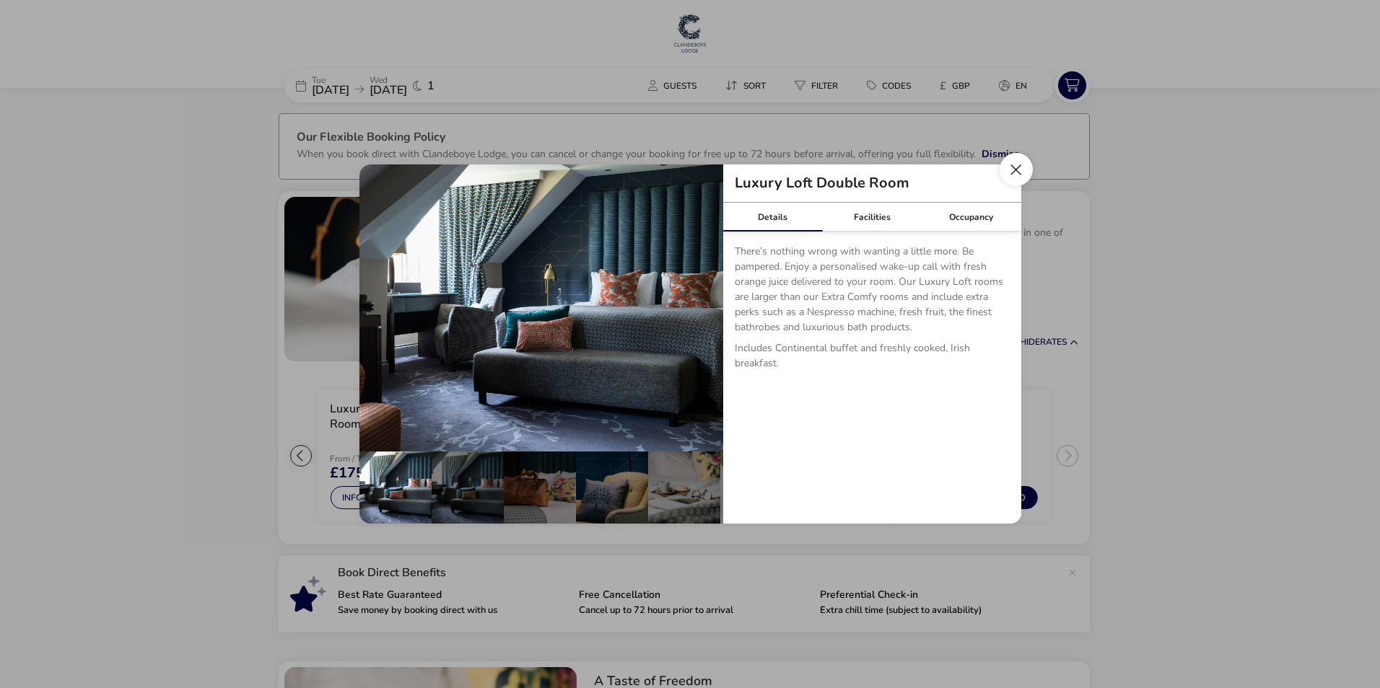
click at [1025, 170] on button "Close dialog" at bounding box center [1015, 169] width 33 height 33
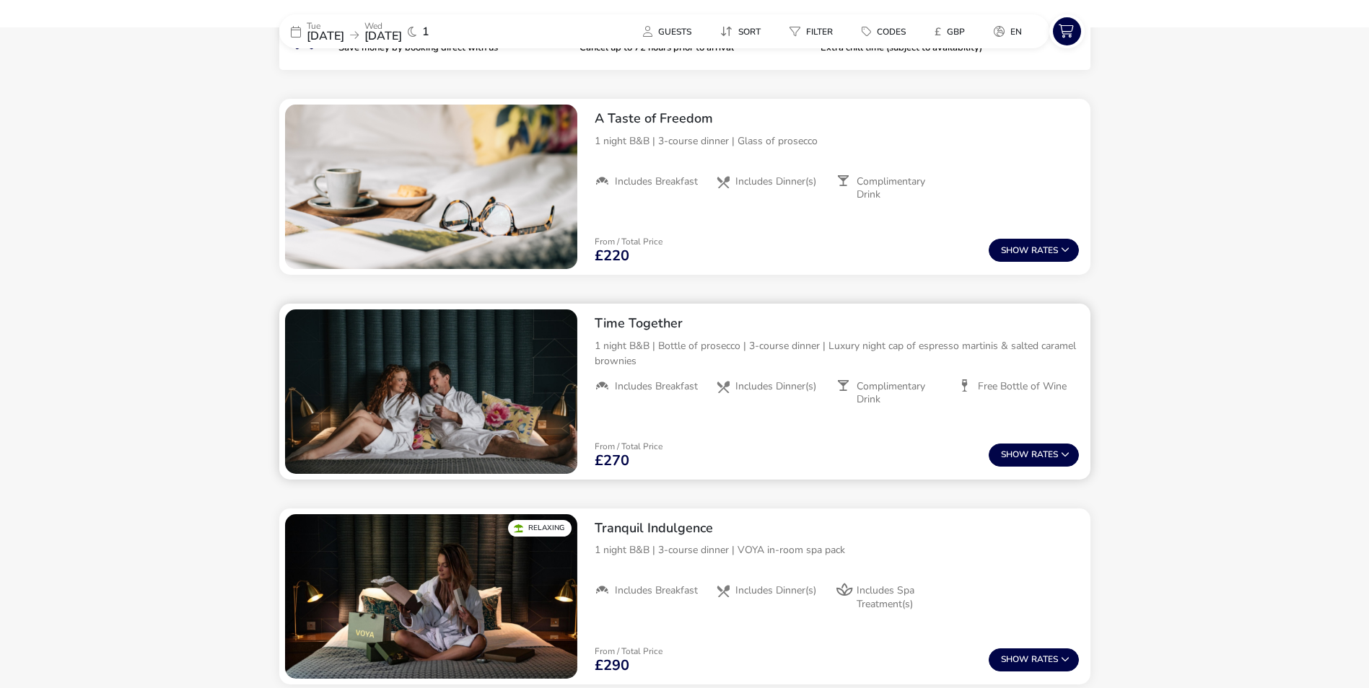
scroll to position [649, 0]
